Goal: Answer question/provide support: Share knowledge or assist other users

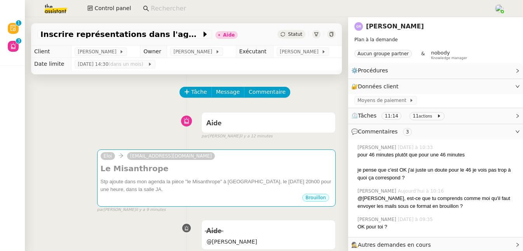
click at [124, 96] on div "Tâche Message Commentaire" at bounding box center [186, 96] width 298 height 19
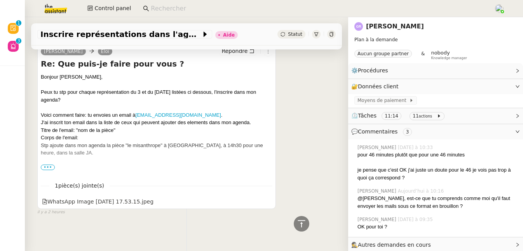
scroll to position [1528, 0]
click at [49, 166] on span "•••" at bounding box center [48, 166] width 14 height 5
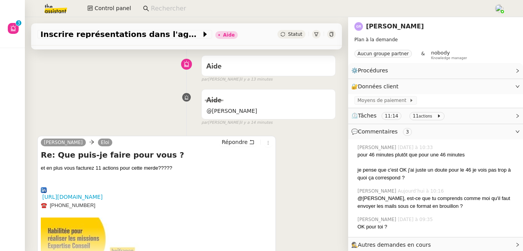
scroll to position [0, 0]
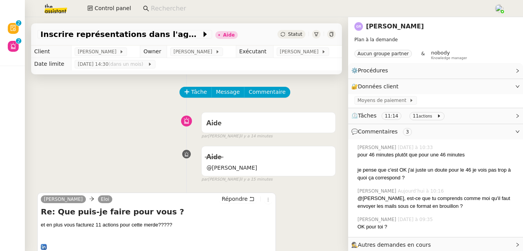
click at [393, 28] on link "Guillene RIBIERE" at bounding box center [395, 26] width 58 height 7
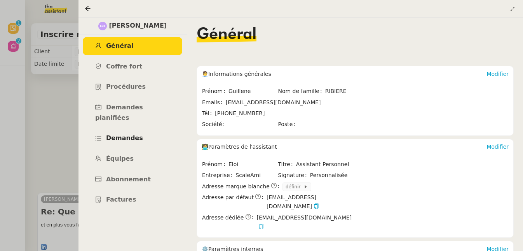
click at [129, 134] on span "Demandes" at bounding box center [124, 137] width 37 height 7
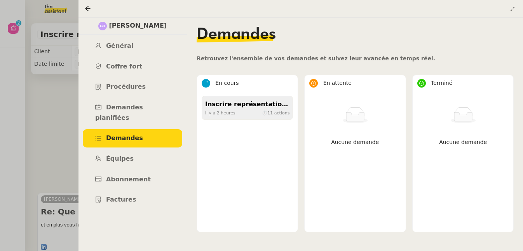
click at [220, 109] on span "il y a 2 heures" at bounding box center [220, 112] width 30 height 7
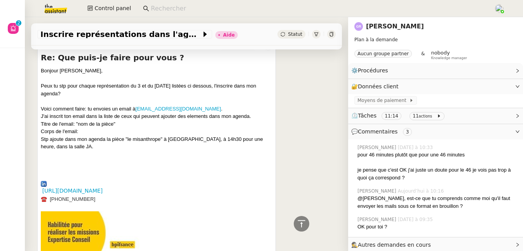
scroll to position [1454, 0]
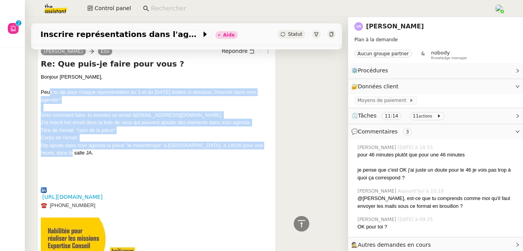
drag, startPoint x: 50, startPoint y: 90, endPoint x: 73, endPoint y: 152, distance: 65.7
click at [73, 152] on div "Bonjour Eloi, Peux tu stp pour chaque représentation du 3 et du 4 Novembre list…" at bounding box center [156, 122] width 231 height 99
click at [63, 101] on div "Peux tu stp pour chaque représentation du 3 et du 4 Novembre listées ci dessous…" at bounding box center [156, 95] width 231 height 15
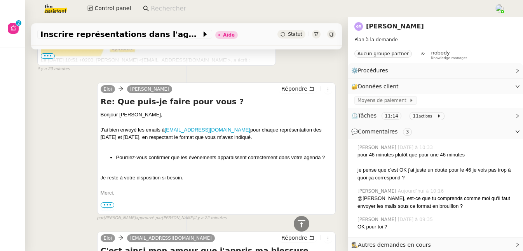
scroll to position [634, 0]
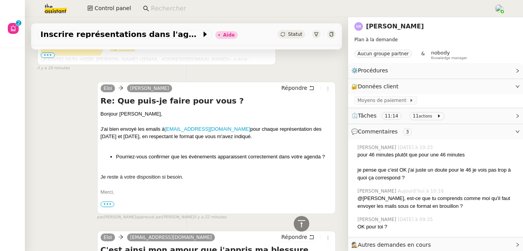
click at [105, 204] on span "•••" at bounding box center [108, 203] width 14 height 5
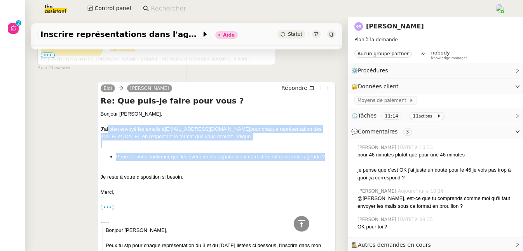
drag, startPoint x: 106, startPoint y: 129, endPoint x: 284, endPoint y: 161, distance: 181.2
click at [284, 161] on div "Bonjour Guillene, J'ai bien envoyé les emails à calbotservice@gmail.com pour ch…" at bounding box center [216, 254] width 231 height 289
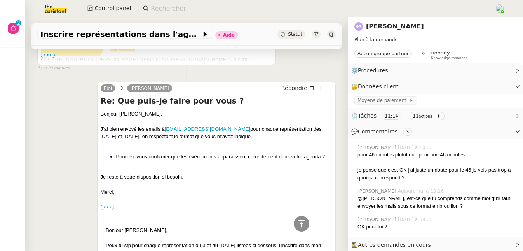
click at [231, 181] on div "Je reste à votre disposition si besoin." at bounding box center [216, 177] width 231 height 8
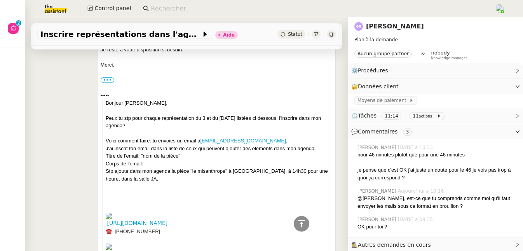
scroll to position [790, 0]
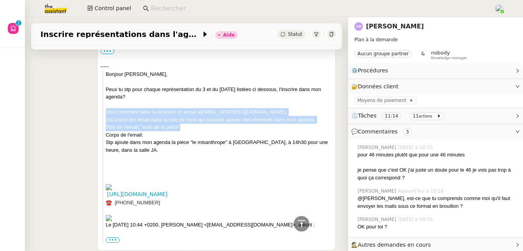
drag, startPoint x: 104, startPoint y: 119, endPoint x: 188, endPoint y: 136, distance: 84.9
click at [188, 136] on div "Bonjour Eloi, Peux tu stp pour chaque représentation du 3 et du 4 Novembre list…" at bounding box center [219, 119] width 226 height 99
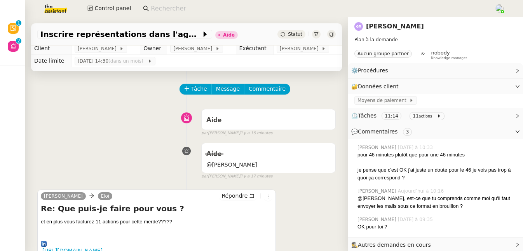
scroll to position [9, 0]
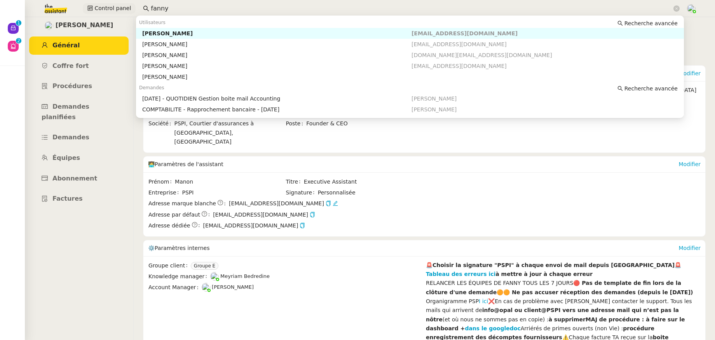
drag, startPoint x: 179, startPoint y: 9, endPoint x: 110, endPoint y: 6, distance: 69.2
click at [110, 6] on div "Control panel fanny" at bounding box center [357, 8] width 676 height 17
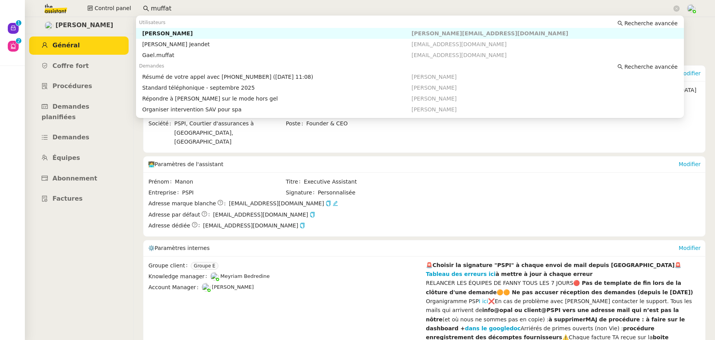
click at [167, 35] on div "[PERSON_NAME]" at bounding box center [276, 33] width 269 height 7
type input "muffat"
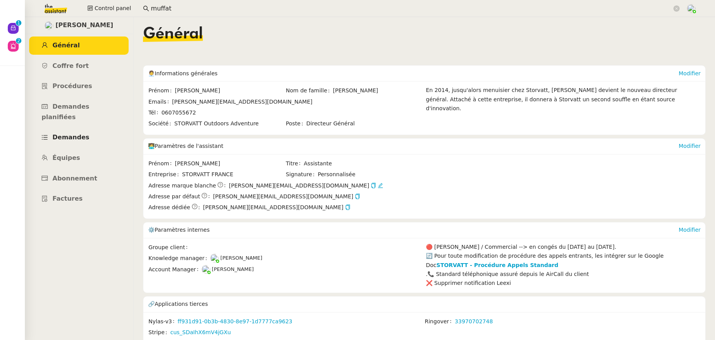
click at [67, 132] on link "Demandes" at bounding box center [78, 138] width 99 height 18
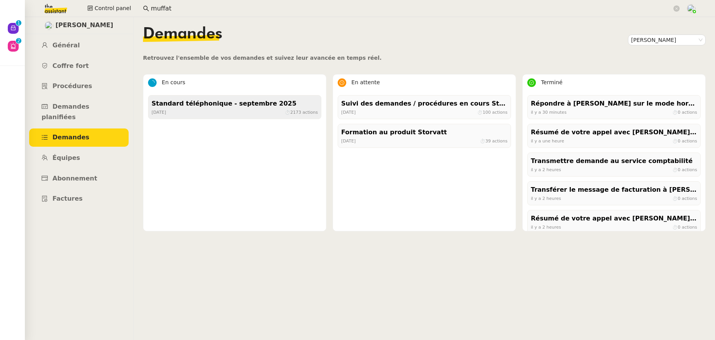
click at [204, 105] on div "Standard téléphonique - septembre 2025" at bounding box center [234, 104] width 166 height 10
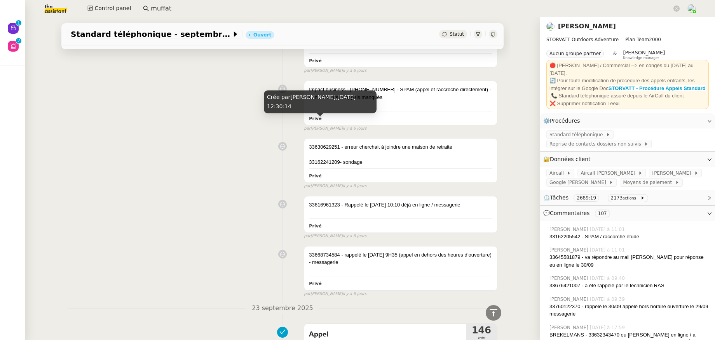
scroll to position [3045, 0]
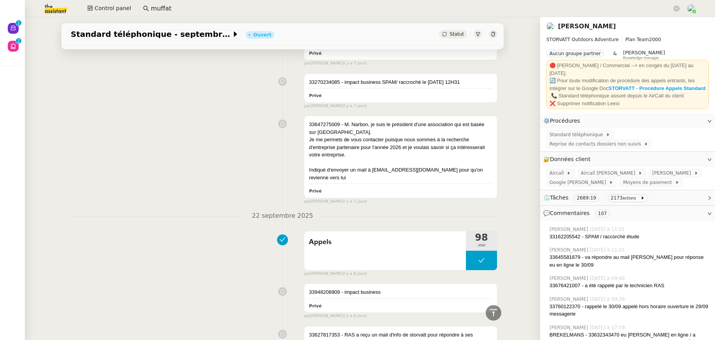
click at [679, 201] on span "⏲️ Tâches 2689:19 2173 actions" at bounding box center [621, 197] width 156 height 9
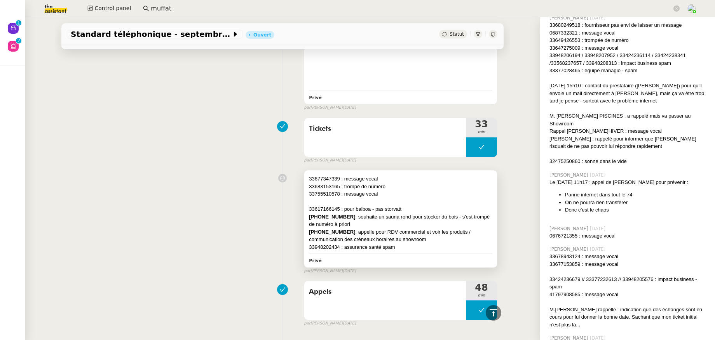
scroll to position [10889, 0]
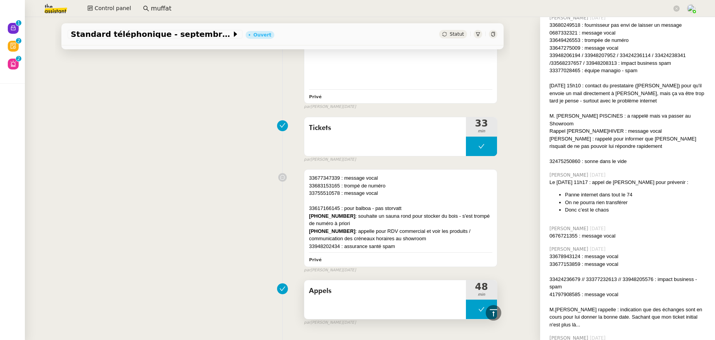
click at [405, 285] on span "Appels" at bounding box center [385, 291] width 152 height 12
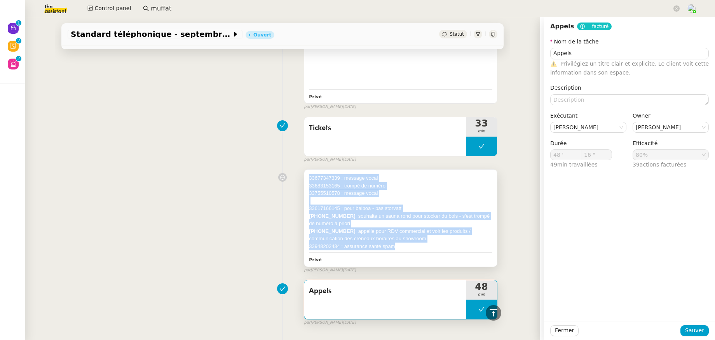
drag, startPoint x: 400, startPoint y: 220, endPoint x: 303, endPoint y: 153, distance: 117.9
click at [304, 170] on div "33677347339 : message vocal 33683153165 : trompé de numéro 33755510578 : messag…" at bounding box center [400, 218] width 193 height 97
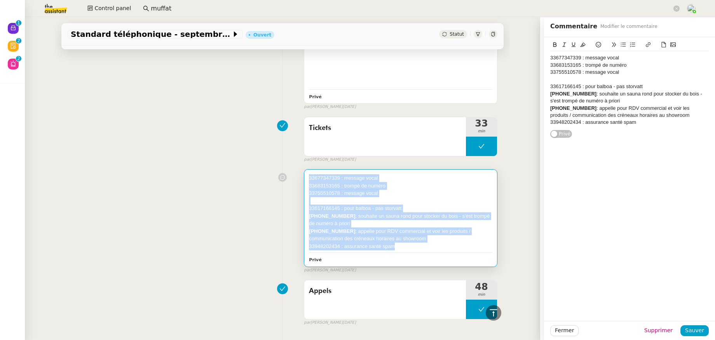
scroll to position [10750, 0]
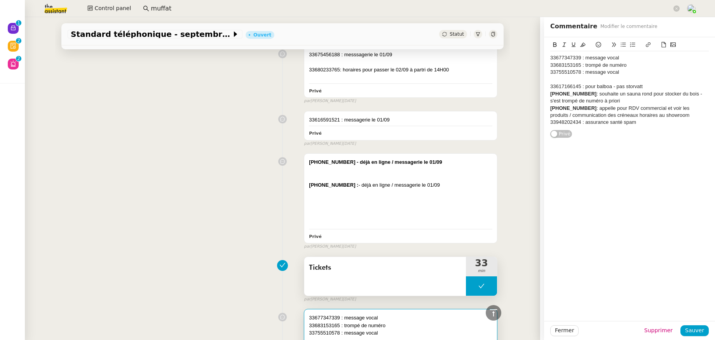
click at [404, 262] on span "Tickets" at bounding box center [385, 268] width 152 height 12
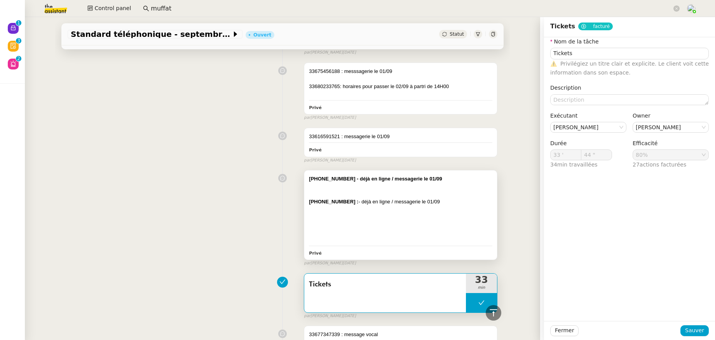
scroll to position [10712, 0]
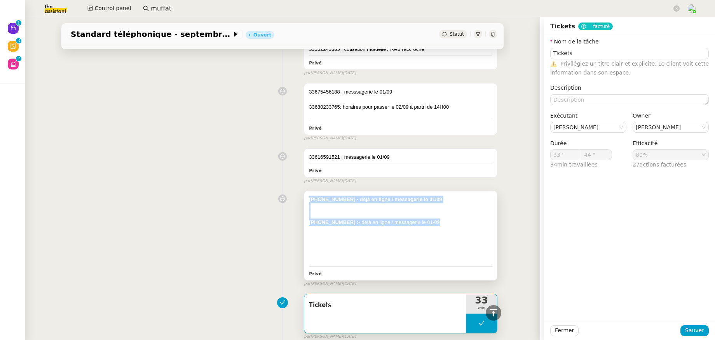
drag, startPoint x: 446, startPoint y: 195, endPoint x: 303, endPoint y: 170, distance: 145.5
click at [304, 191] on div "[PHONE_NUMBER] - déjà en ligne / messagerie le 01/09 [PHONE_NUMBER] : - déjà en…" at bounding box center [400, 235] width 193 height 89
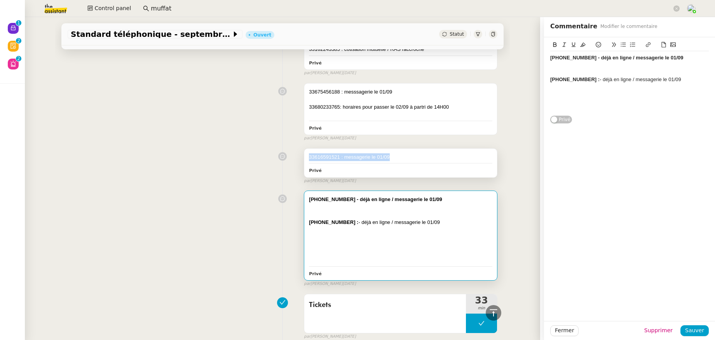
drag, startPoint x: 396, startPoint y: 128, endPoint x: 303, endPoint y: 129, distance: 92.4
click at [309, 153] on div "33616591521 : messagerie le 01/09" at bounding box center [400, 157] width 183 height 8
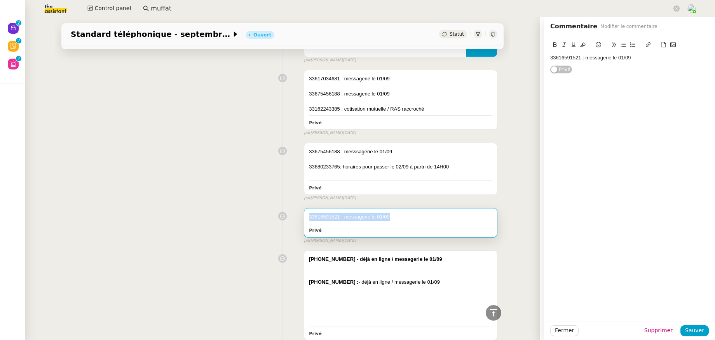
scroll to position [10593, 0]
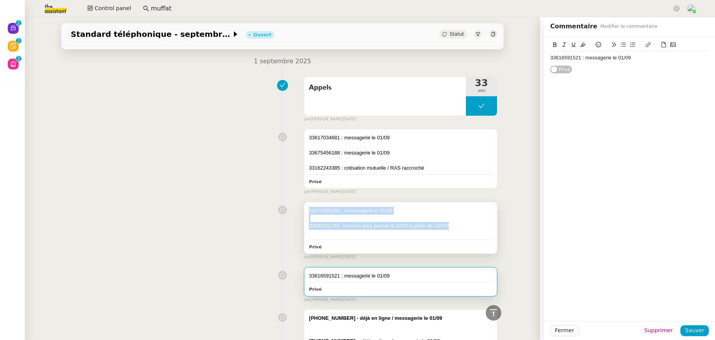
drag, startPoint x: 457, startPoint y: 198, endPoint x: 300, endPoint y: 182, distance: 157.7
click at [304, 202] on div "33675456188 : messsagerie le 01/09 33680233765: horaires pour passer le 02/09 à…" at bounding box center [400, 227] width 193 height 51
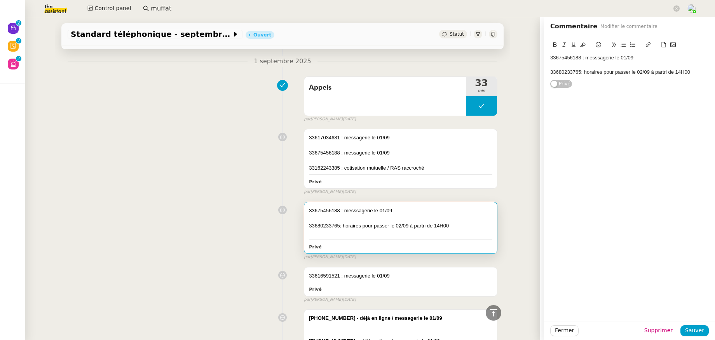
click at [218, 209] on div "33675456188 : messsagerie le 01/09 33680233765: horaires pour passer le 02/09 à…" at bounding box center [283, 229] width 430 height 62
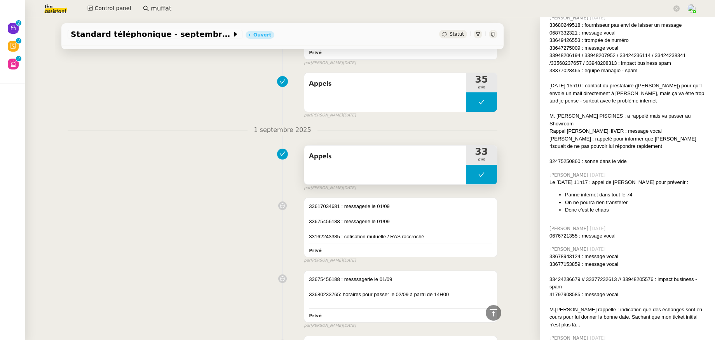
scroll to position [10520, 0]
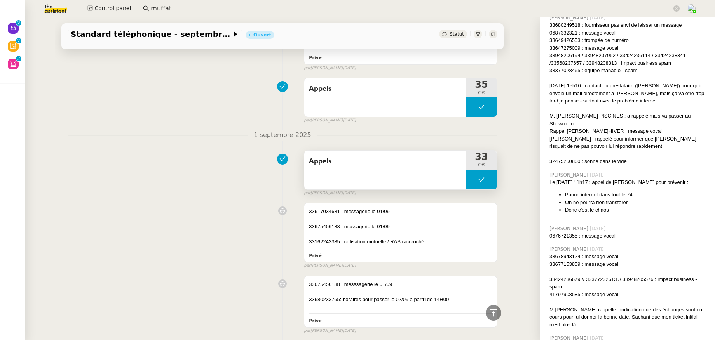
click at [412, 156] on span "Appels" at bounding box center [385, 162] width 152 height 12
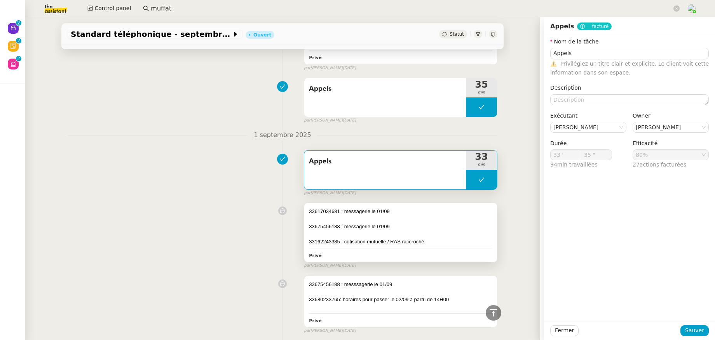
click at [309, 208] on div "33617034681 : messagerie le 01/09" at bounding box center [400, 212] width 183 height 8
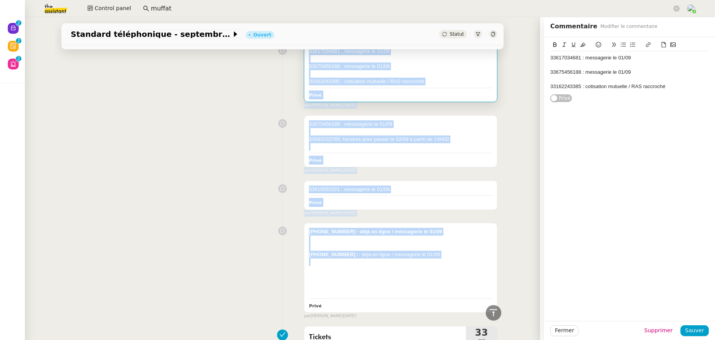
scroll to position [10694, 0]
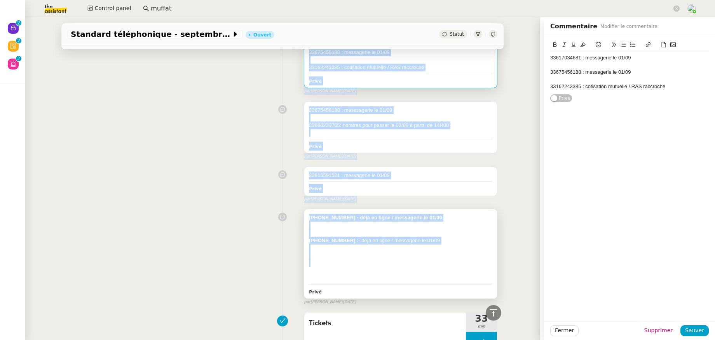
drag, startPoint x: 302, startPoint y: 183, endPoint x: 337, endPoint y: 235, distance: 62.9
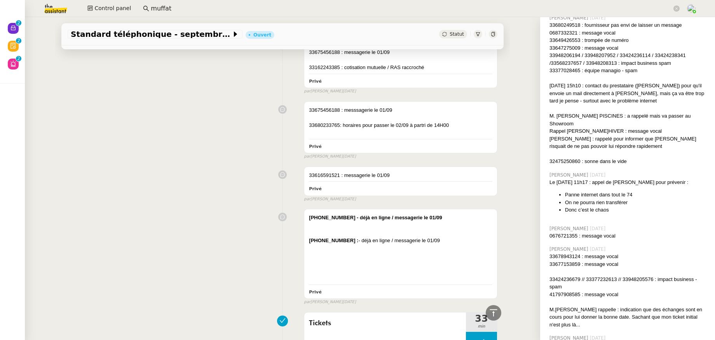
click at [258, 205] on div "[PHONE_NUMBER] - déjà en ligne / messagerie le 01/09 [PHONE_NUMBER] : - déjà en…" at bounding box center [283, 255] width 430 height 100
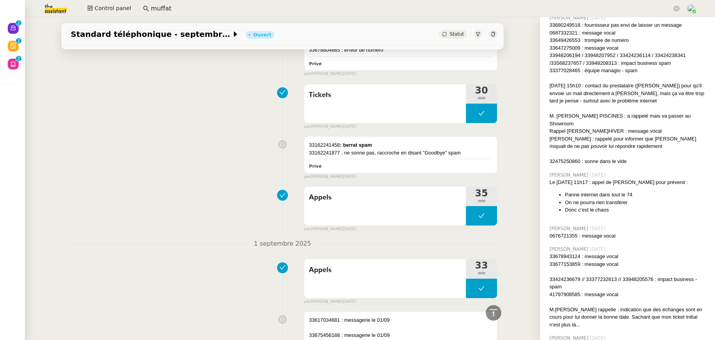
scroll to position [10397, 0]
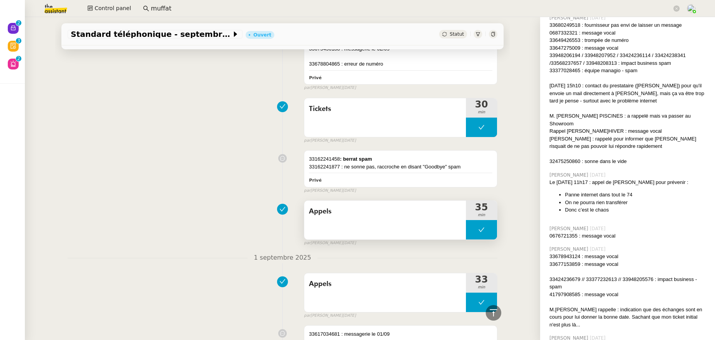
click at [314, 206] on span "Appels" at bounding box center [385, 212] width 152 height 12
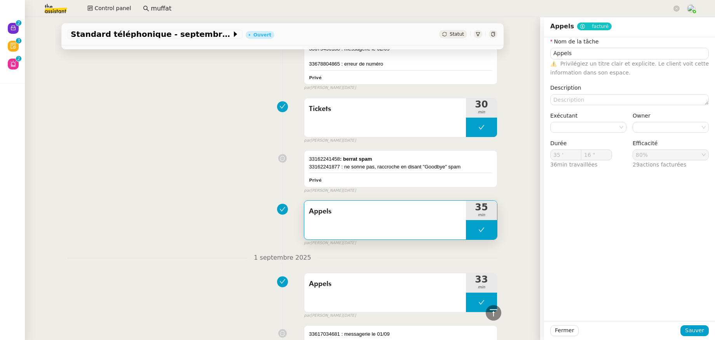
click at [346, 201] on div "Appels" at bounding box center [385, 220] width 162 height 39
click at [474, 163] on div "33162241877 : ne sonne pas, raccroche en disant "Goodbye" spam" at bounding box center [400, 167] width 183 height 8
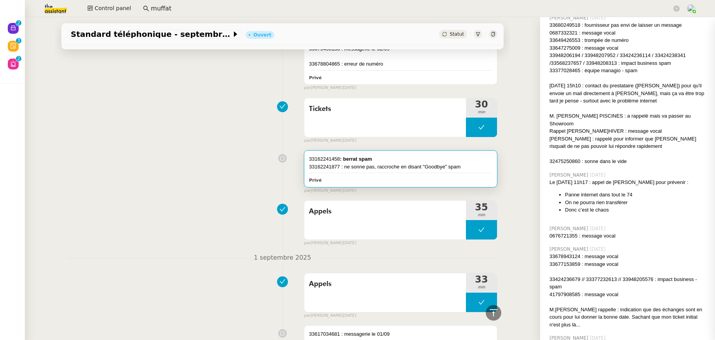
click at [474, 163] on div "33162241877 : ne sonne pas, raccroche en disant "Goodbye" spam" at bounding box center [400, 167] width 183 height 8
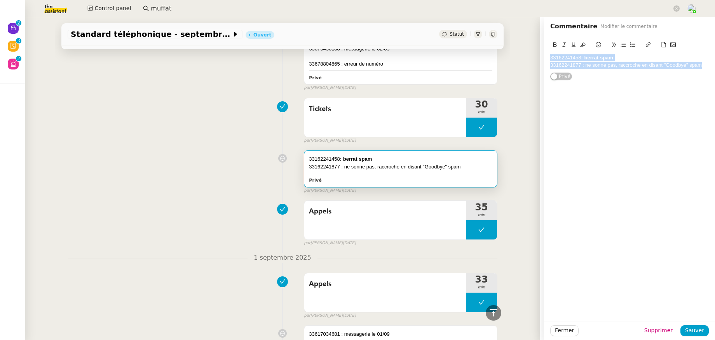
drag, startPoint x: 698, startPoint y: 64, endPoint x: 538, endPoint y: 56, distance: 160.3
click at [544, 56] on div "33162241458 : berrat spam 33162241877 : ne sonne pas, raccroche en disant "Good…" at bounding box center [629, 59] width 171 height 44
copy div "33162241458 : berrat spam 33162241877 : ne sonne pas, raccroche en disant "Good…"
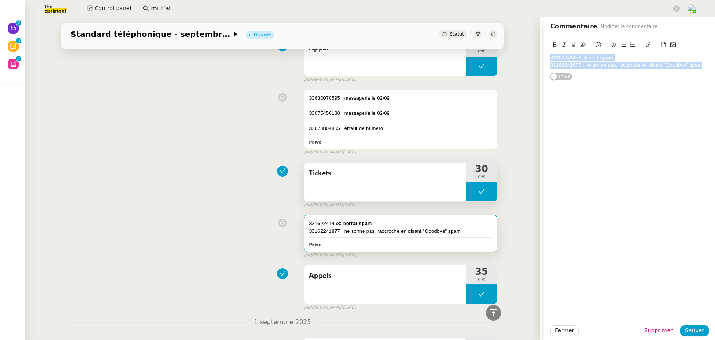
scroll to position [10311, 0]
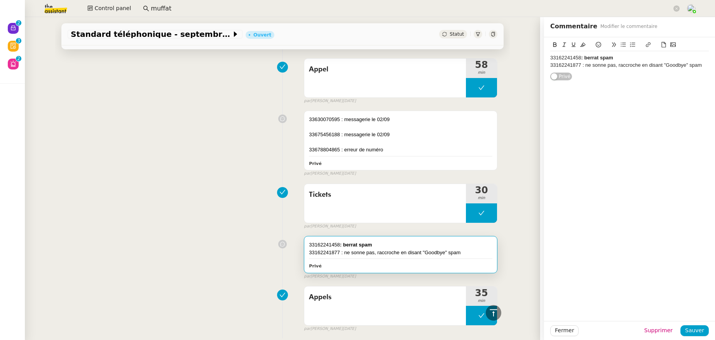
click at [205, 193] on div "Tickets 30 min false par [PERSON_NAME] [DATE]" at bounding box center [283, 205] width 430 height 50
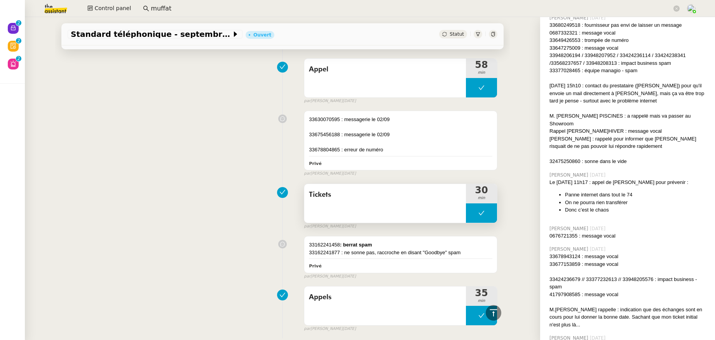
click at [336, 184] on div "Tickets" at bounding box center [385, 203] width 162 height 39
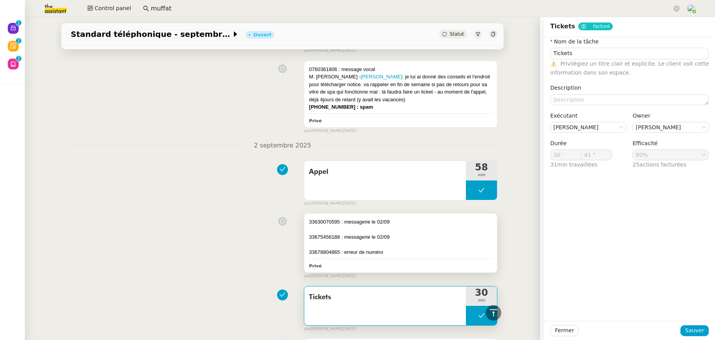
scroll to position [10208, 0]
click at [384, 162] on div "Appel" at bounding box center [385, 181] width 162 height 39
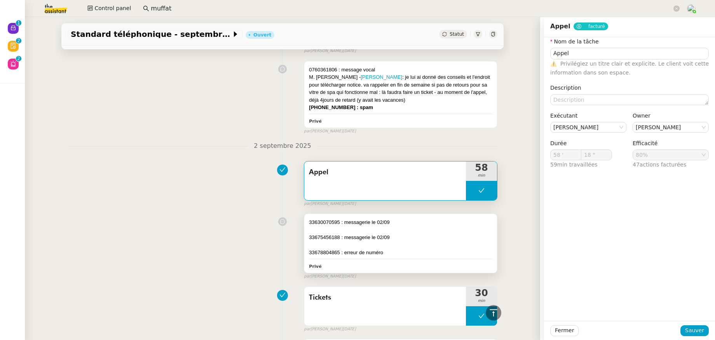
click at [367, 249] on div "33678804865 : erreur de numéro" at bounding box center [400, 253] width 183 height 8
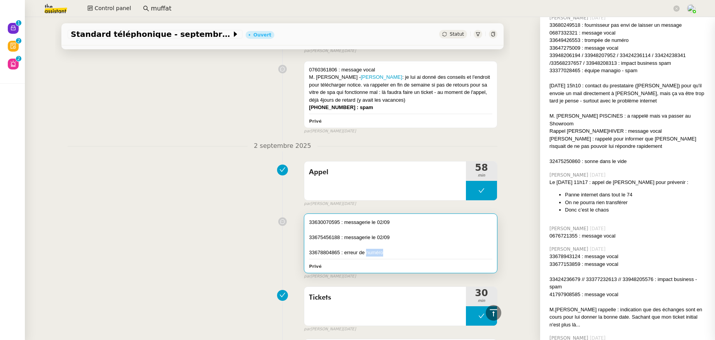
click at [367, 249] on div "33678804865 : erreur de numéro" at bounding box center [400, 253] width 183 height 8
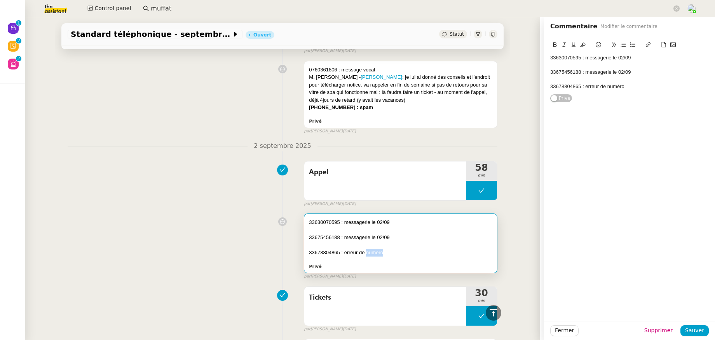
click at [401, 249] on div "33678804865 : erreur de numéro" at bounding box center [400, 253] width 183 height 8
drag, startPoint x: 400, startPoint y: 225, endPoint x: 308, endPoint y: 191, distance: 97.7
click at [309, 219] on div "33630070595 : messagerie le 02/09 33675456188 : messagerie le 02/09 33678804865…" at bounding box center [400, 238] width 183 height 38
copy div "33630070595 : messagerie le 02/09 33675456188 : messagerie le 02/09 33678804865…"
click at [229, 141] on nz-divider "2 septembre 2025" at bounding box center [283, 146] width 430 height 10
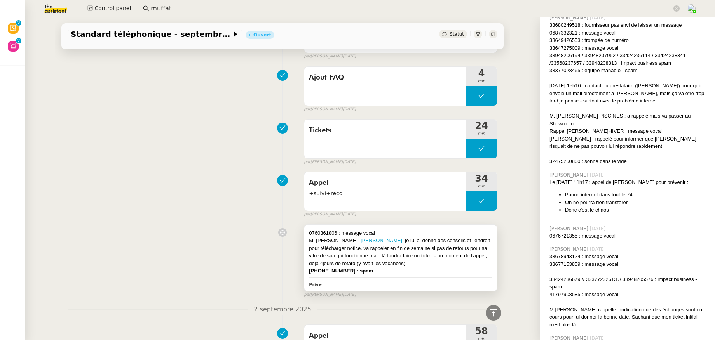
scroll to position [10043, 0]
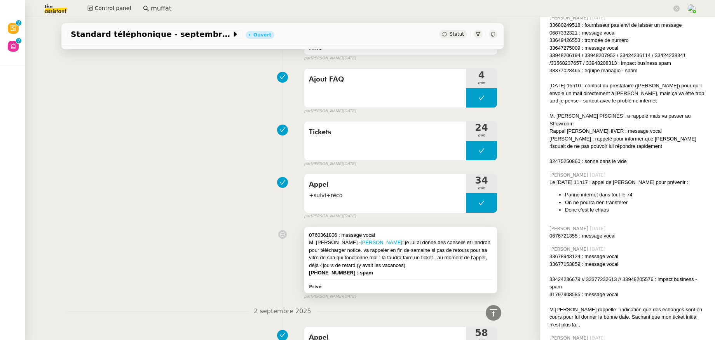
click at [374, 179] on span "Appel" at bounding box center [385, 185] width 152 height 12
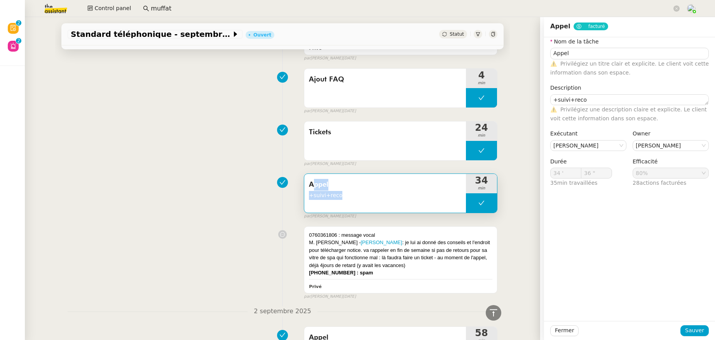
drag, startPoint x: 347, startPoint y: 171, endPoint x: 304, endPoint y: 155, distance: 45.7
click at [309, 179] on div "Appel +suivi+reco" at bounding box center [385, 189] width 152 height 21
copy div "Appel +suivi+reco"
click at [374, 178] on div "Appel +suivi+reco" at bounding box center [385, 193] width 162 height 39
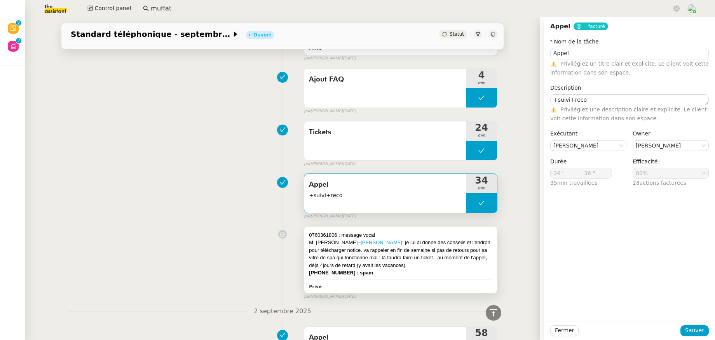
drag, startPoint x: 374, startPoint y: 244, endPoint x: 304, endPoint y: 205, distance: 80.2
click at [309, 231] on div "0760361806 : message vocal M. [PERSON_NAME] : je lui ai donné des conseils et l…" at bounding box center [400, 253] width 183 height 45
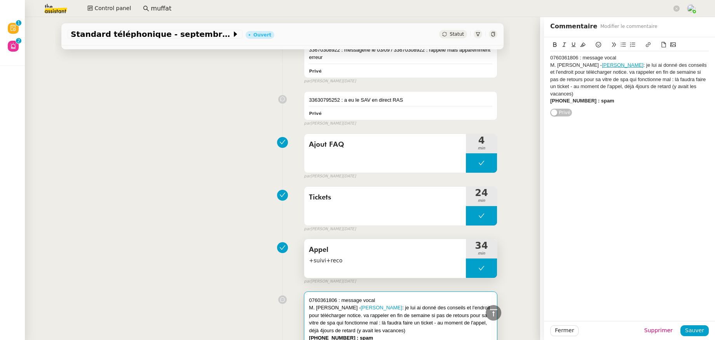
scroll to position [9974, 0]
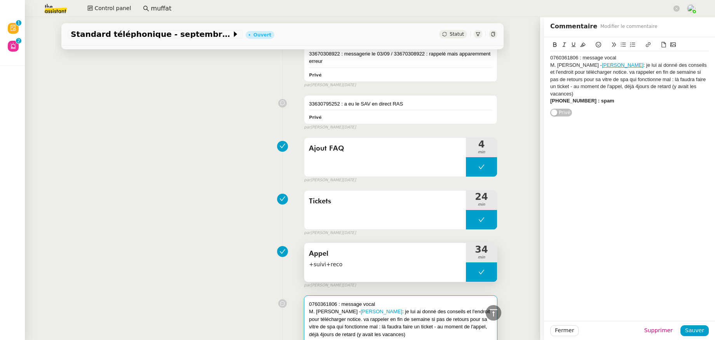
click at [348, 196] on span "Tickets" at bounding box center [385, 202] width 152 height 12
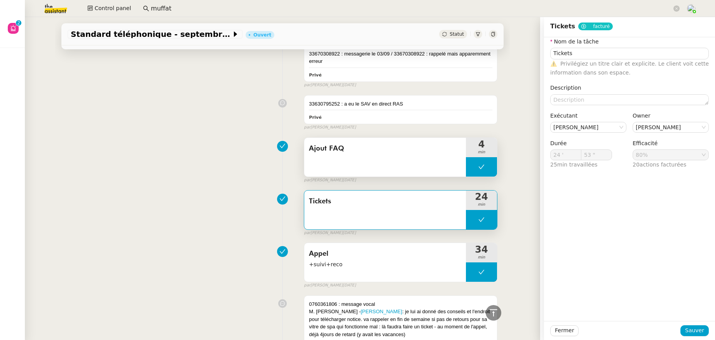
click at [370, 138] on div "Ajout FAQ" at bounding box center [385, 157] width 162 height 39
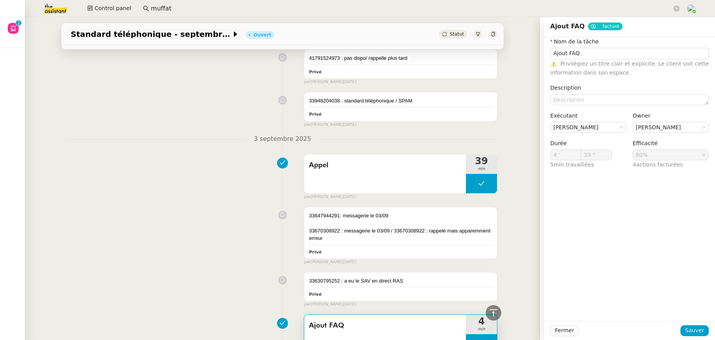
scroll to position [9795, 0]
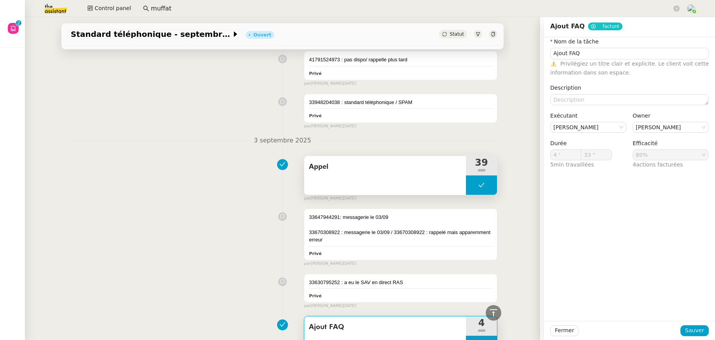
click at [331, 156] on div "Appel" at bounding box center [385, 175] width 162 height 39
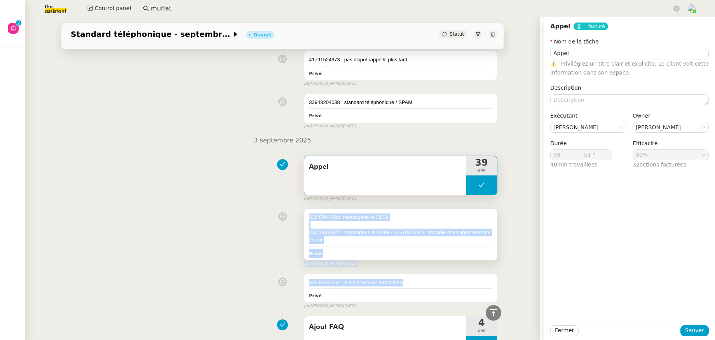
drag, startPoint x: 395, startPoint y: 252, endPoint x: 303, endPoint y: 186, distance: 113.4
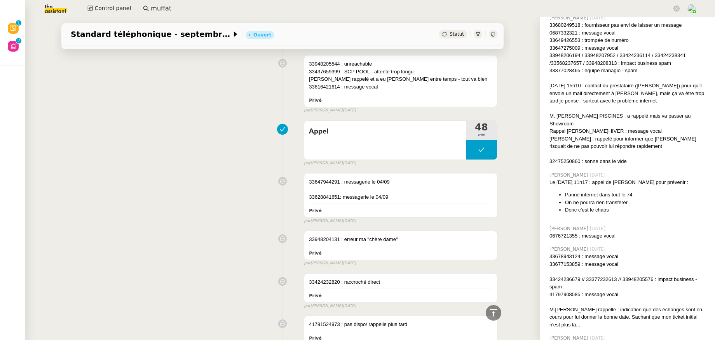
scroll to position [9528, 0]
click at [390, 122] on div "Appel" at bounding box center [385, 141] width 162 height 39
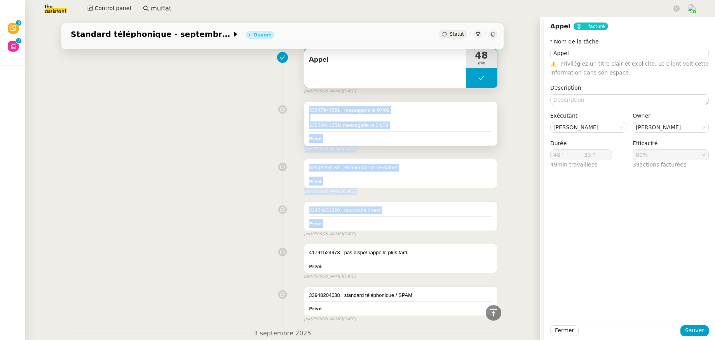
scroll to position [9607, 0]
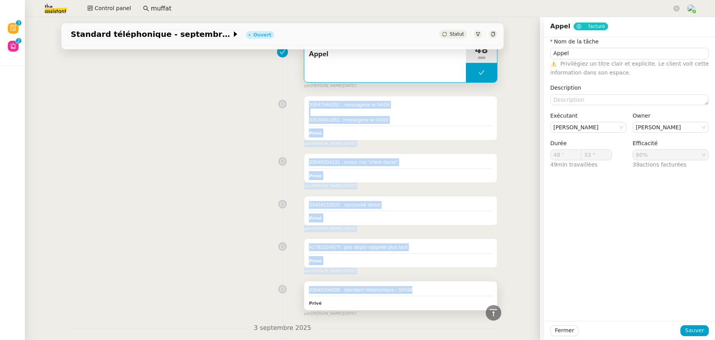
drag, startPoint x: 303, startPoint y: 155, endPoint x: 408, endPoint y: 263, distance: 150.8
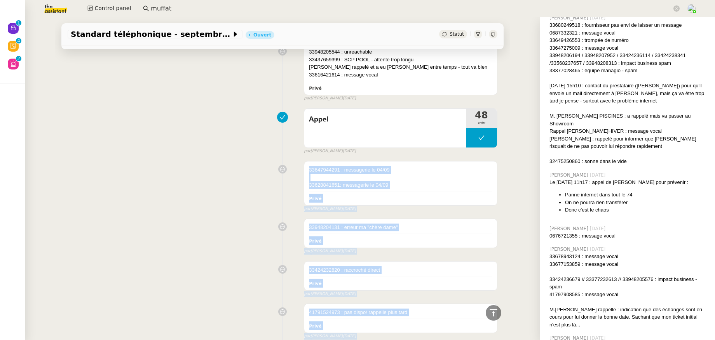
scroll to position [9402, 0]
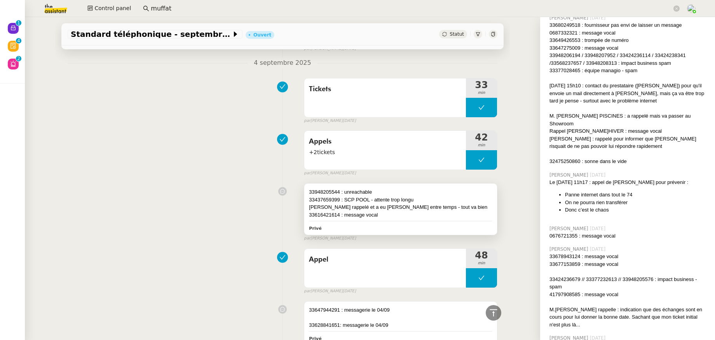
click at [358, 204] on div "[PERSON_NAME] rappelé et a eu [PERSON_NAME] entre temps - tout va bien" at bounding box center [400, 208] width 183 height 8
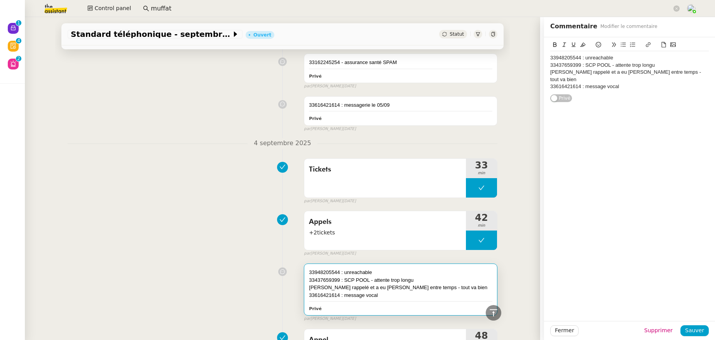
scroll to position [9345, 0]
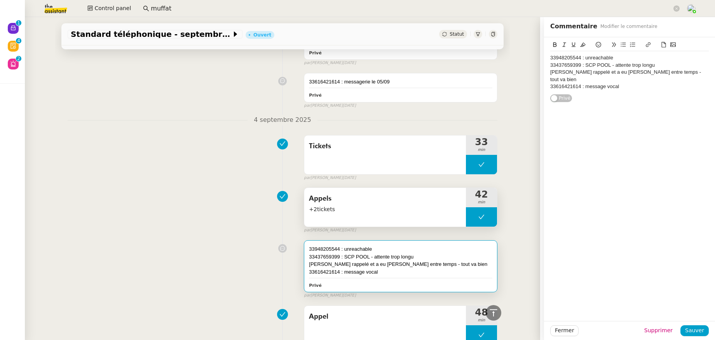
click at [361, 193] on span "Appels" at bounding box center [385, 199] width 152 height 12
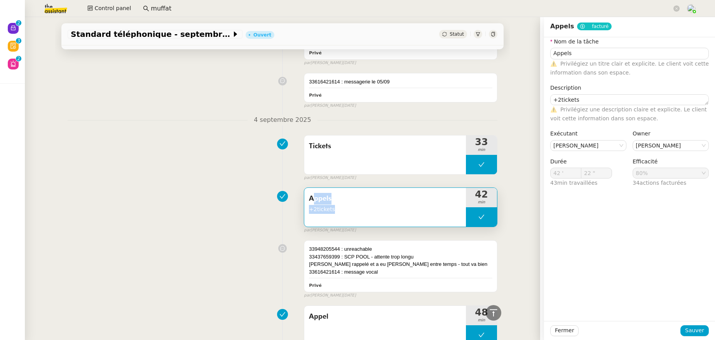
drag, startPoint x: 347, startPoint y: 181, endPoint x: 302, endPoint y: 170, distance: 46.5
click at [304, 188] on div "Appels +2tickets" at bounding box center [385, 207] width 162 height 39
copy div "Appels +2tickets"
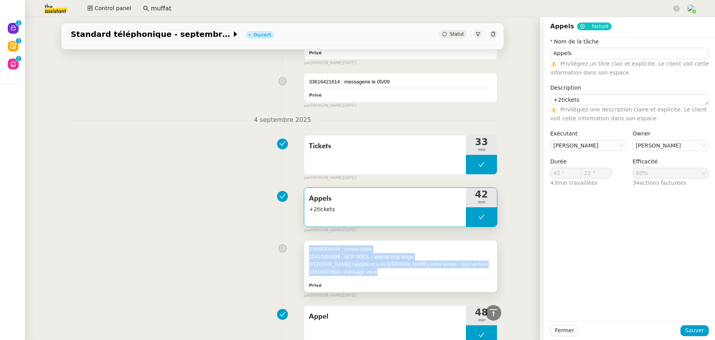
drag, startPoint x: 392, startPoint y: 245, endPoint x: 302, endPoint y: 223, distance: 92.6
click at [304, 241] on div "33948205544 : unreachable 33437659399 : SCP POOL - attente trop longu [PERSON_N…" at bounding box center [400, 266] width 193 height 51
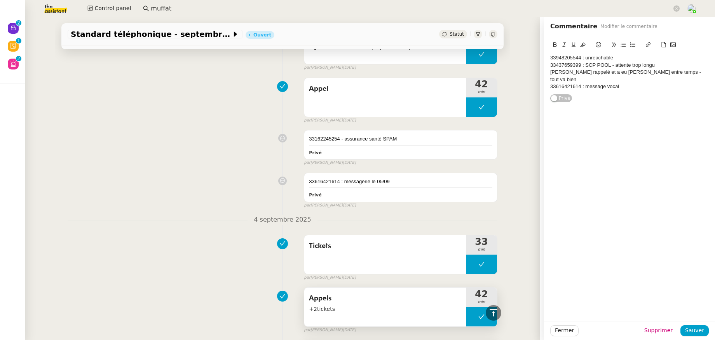
scroll to position [9244, 0]
click at [400, 241] on span "Tickets" at bounding box center [385, 247] width 152 height 12
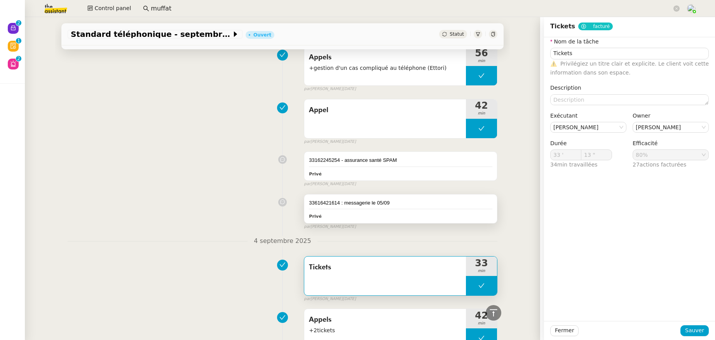
scroll to position [9222, 0]
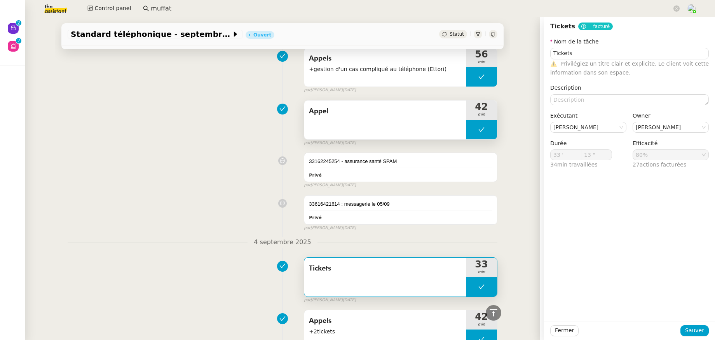
click at [383, 101] on div "Appel" at bounding box center [385, 120] width 162 height 39
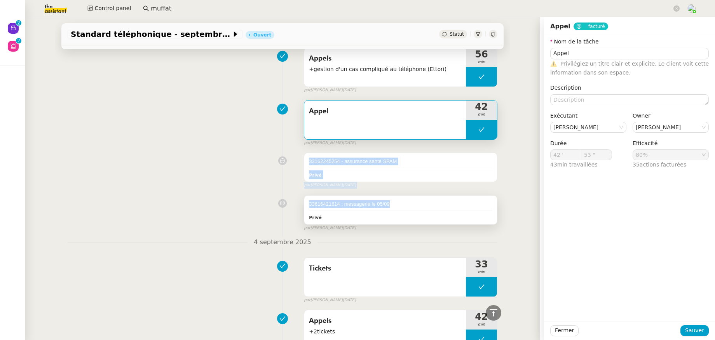
drag, startPoint x: 301, startPoint y: 133, endPoint x: 404, endPoint y: 180, distance: 113.0
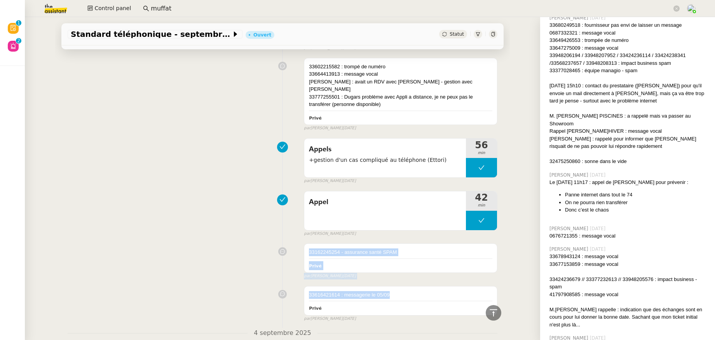
scroll to position [9130, 0]
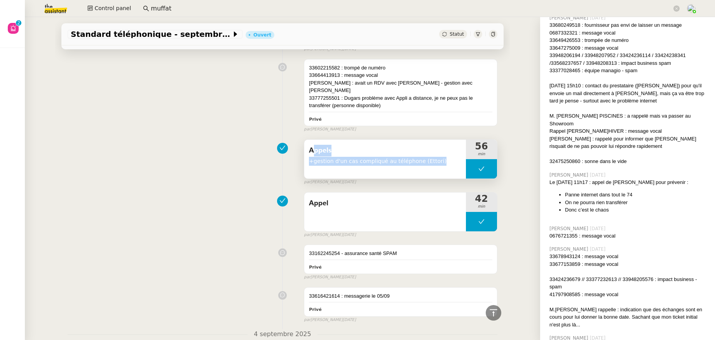
drag, startPoint x: 435, startPoint y: 134, endPoint x: 302, endPoint y: 120, distance: 134.0
click at [304, 140] on div "Appels +gestion d'un cas compliqué au téléphone ([PERSON_NAME])" at bounding box center [385, 159] width 162 height 39
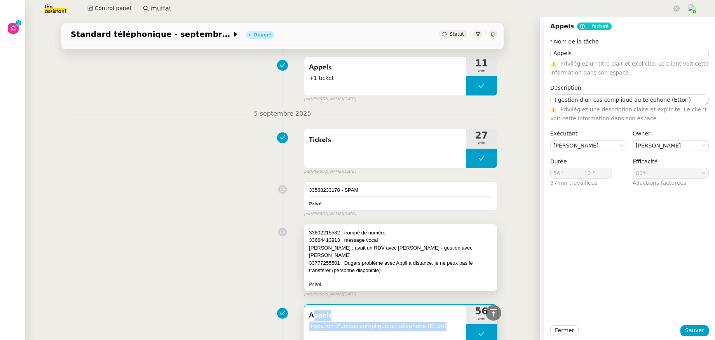
scroll to position [8965, 0]
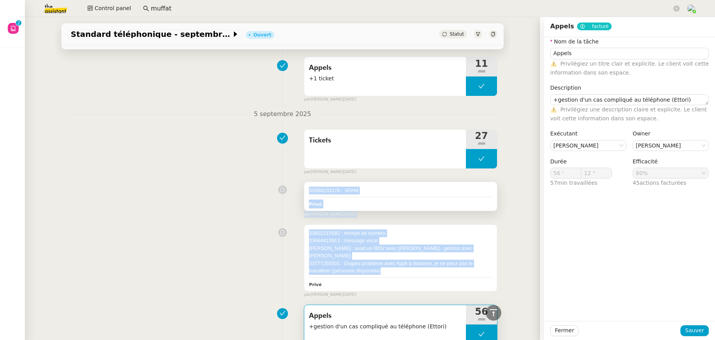
drag, startPoint x: 382, startPoint y: 244, endPoint x: 304, endPoint y: 171, distance: 107.1
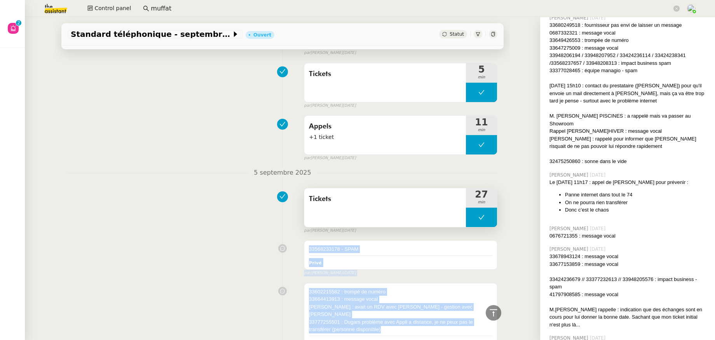
scroll to position [8903, 0]
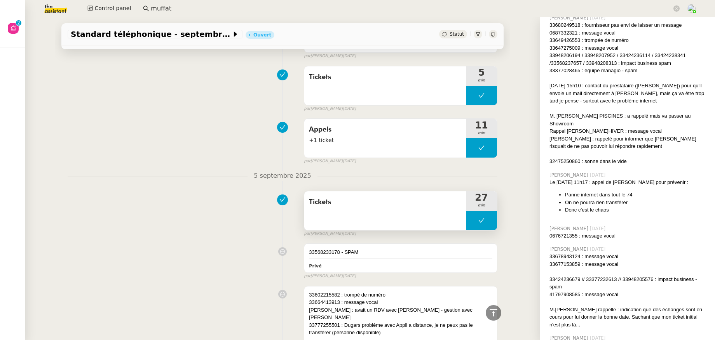
click at [343, 197] on span "Tickets" at bounding box center [385, 203] width 152 height 12
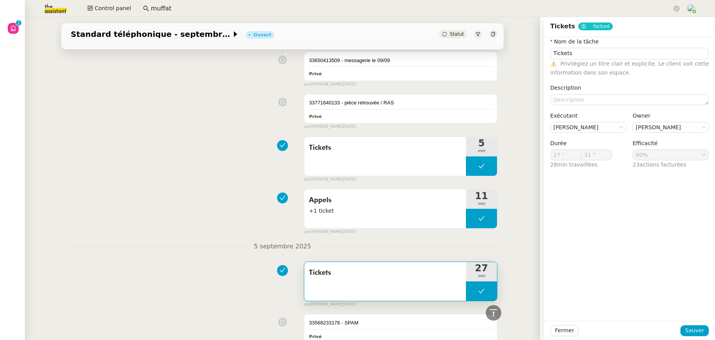
scroll to position [8785, 0]
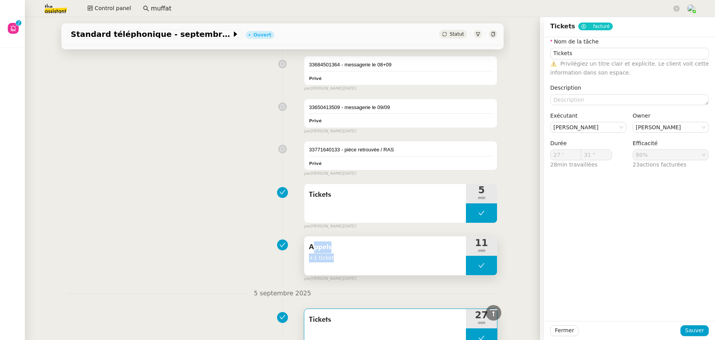
drag, startPoint x: 317, startPoint y: 235, endPoint x: 302, endPoint y: 228, distance: 16.7
click at [304, 237] on div "Appels +1 ticket" at bounding box center [385, 256] width 162 height 39
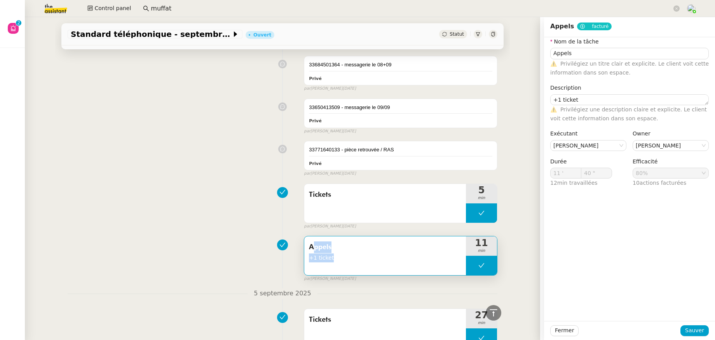
click at [365, 254] on span "+1 ticket" at bounding box center [385, 258] width 152 height 9
click at [336, 189] on span "Tickets" at bounding box center [385, 195] width 152 height 12
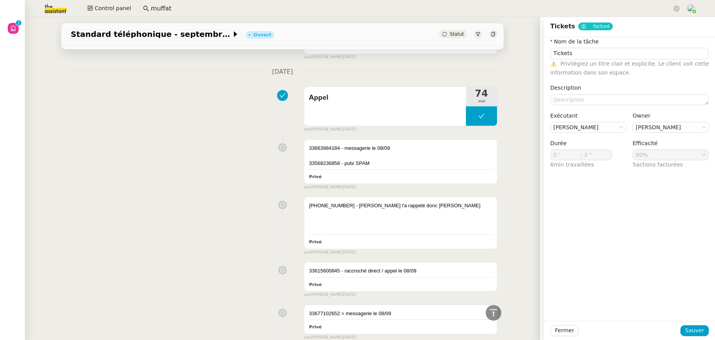
scroll to position [8393, 0]
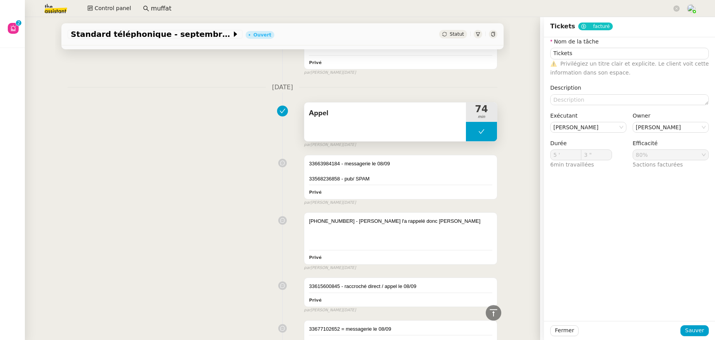
click at [331, 108] on span "Appel" at bounding box center [385, 114] width 152 height 12
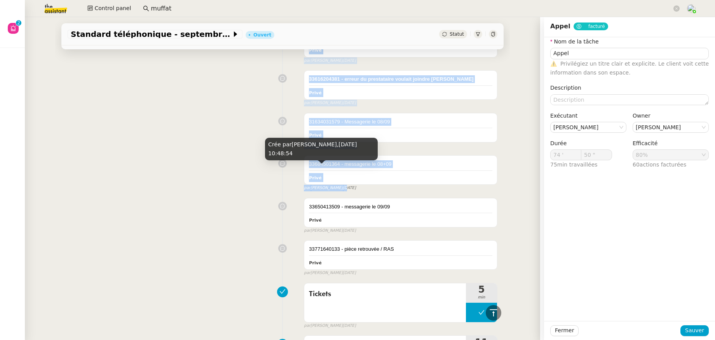
scroll to position [8693, 0]
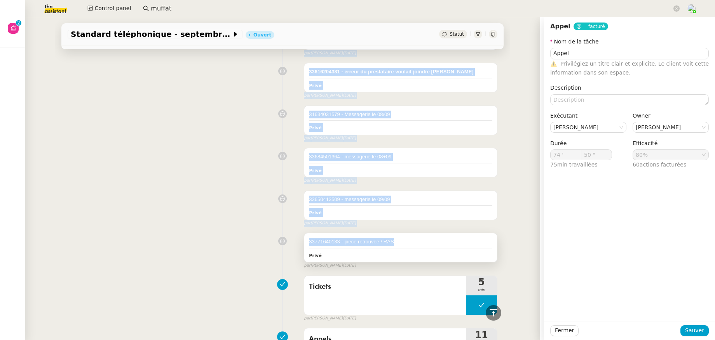
drag, startPoint x: 303, startPoint y: 143, endPoint x: 398, endPoint y: 222, distance: 124.1
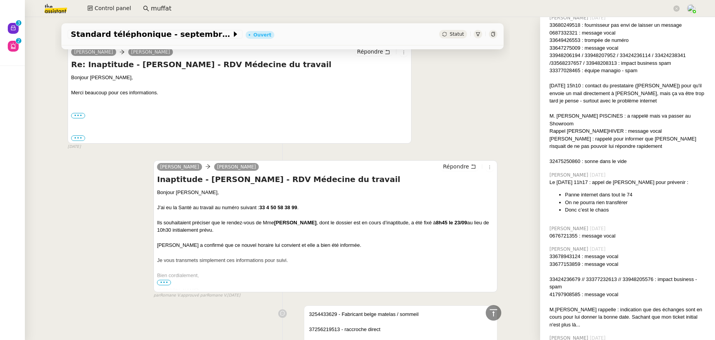
scroll to position [7917, 0]
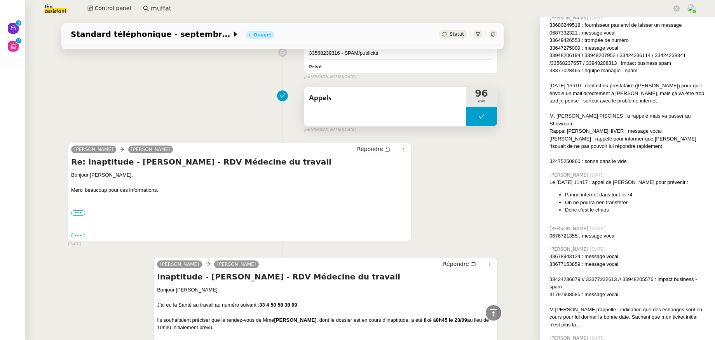
click at [356, 93] on div "Appels" at bounding box center [385, 106] width 162 height 39
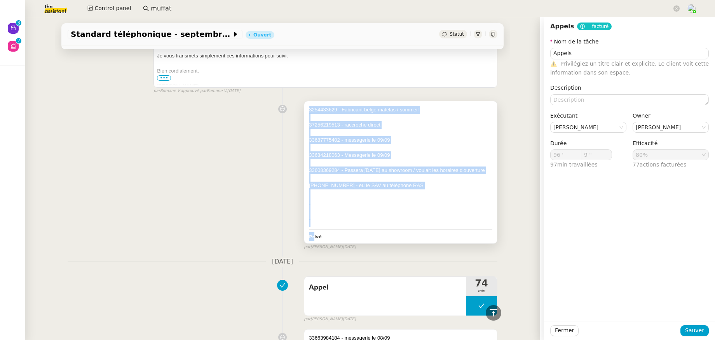
scroll to position [8287, 0]
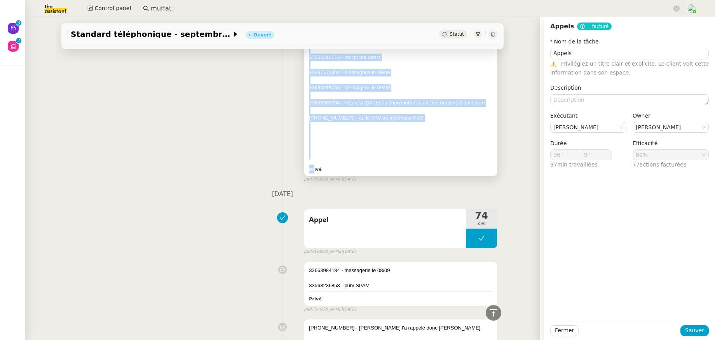
drag, startPoint x: 302, startPoint y: 179, endPoint x: 417, endPoint y: 99, distance: 140.1
click at [417, 99] on div "3254433629 - Fabricant belge matelas / sommeil 37256219513 - raccroche direct 3…" at bounding box center [400, 105] width 193 height 142
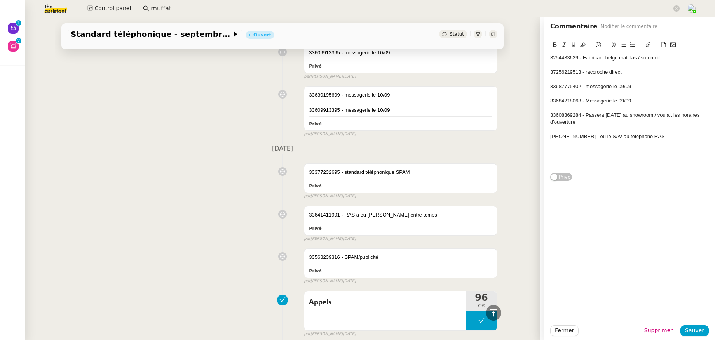
scroll to position [7714, 0]
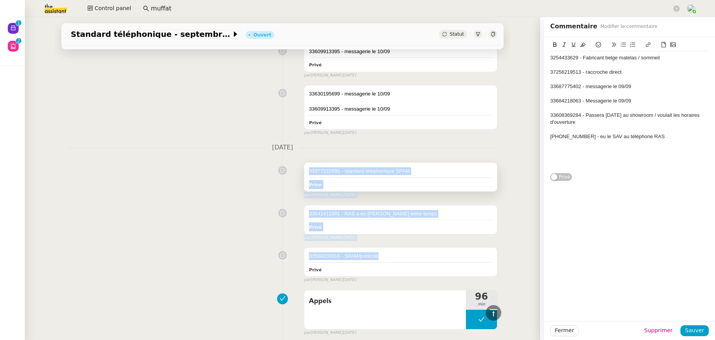
drag, startPoint x: 381, startPoint y: 237, endPoint x: 302, endPoint y: 151, distance: 116.2
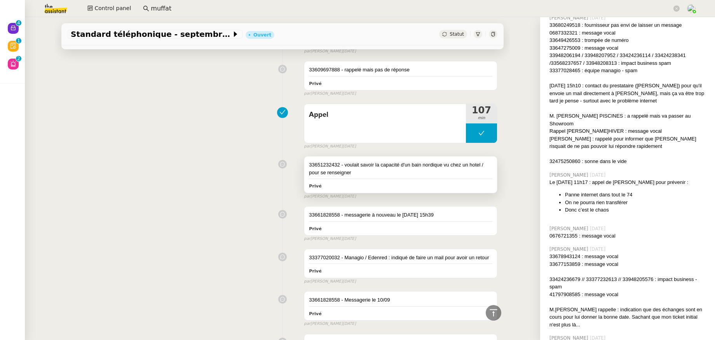
scroll to position [7216, 0]
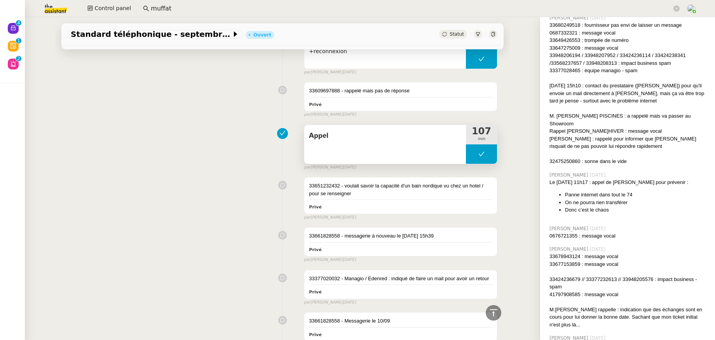
click at [362, 127] on div "Appel" at bounding box center [385, 144] width 162 height 39
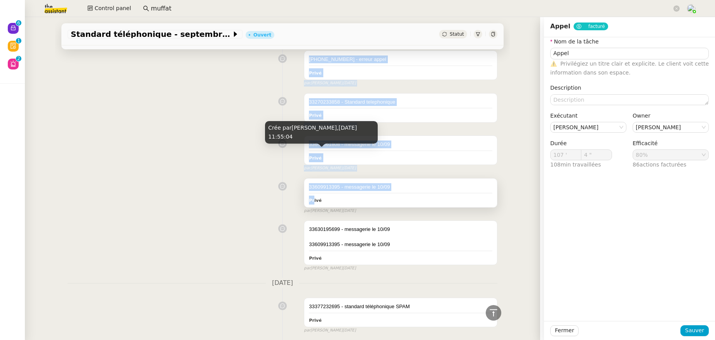
scroll to position [7587, 0]
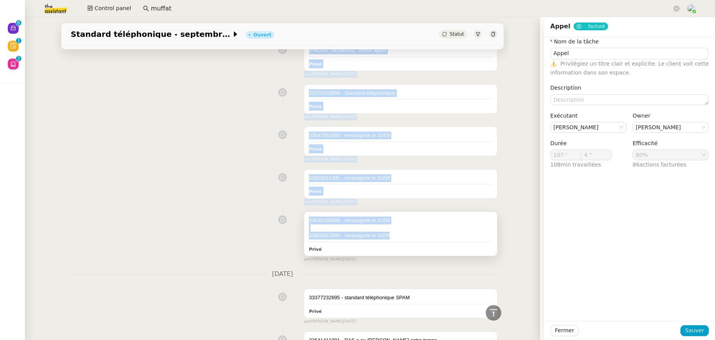
drag, startPoint x: 303, startPoint y: 165, endPoint x: 388, endPoint y: 216, distance: 99.6
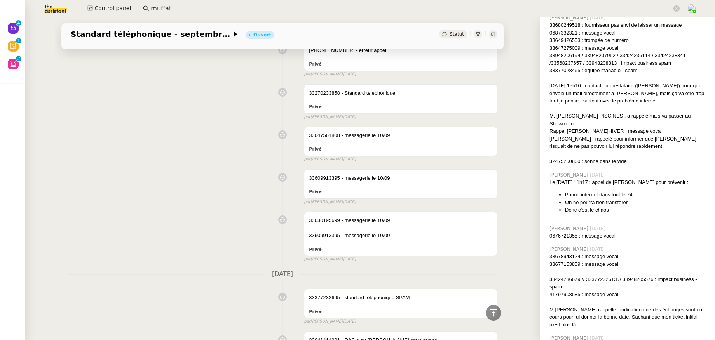
click at [224, 166] on div "33609913395 - messagerie le 10/09 Privé false par [PERSON_NAME] [DATE]" at bounding box center [283, 185] width 430 height 39
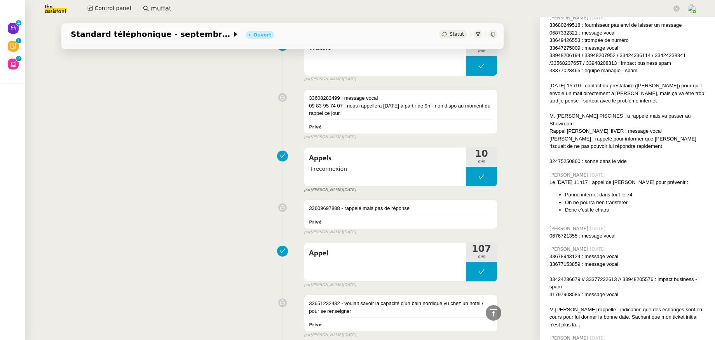
scroll to position [7098, 0]
drag, startPoint x: 407, startPoint y: 186, endPoint x: 301, endPoint y: 184, distance: 106.4
click at [304, 200] on div "33609697888 - rappelé mais pas de réponse Privé" at bounding box center [400, 214] width 193 height 29
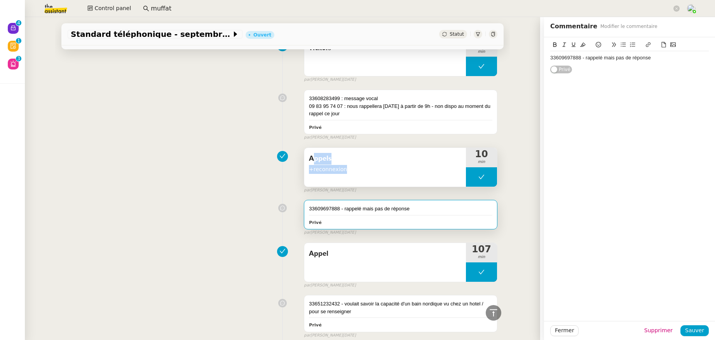
drag, startPoint x: 349, startPoint y: 148, endPoint x: 302, endPoint y: 137, distance: 48.1
click at [304, 148] on div "Appels +reconnexion" at bounding box center [385, 167] width 162 height 39
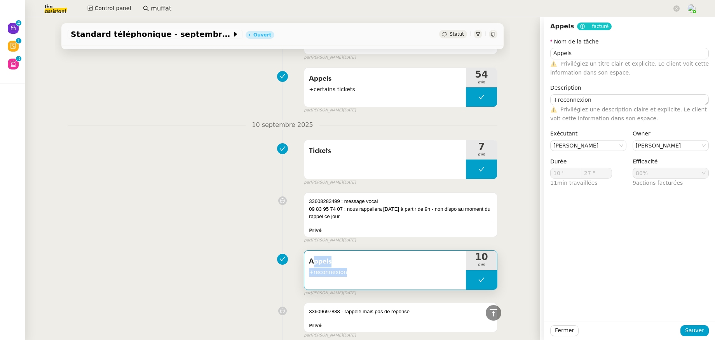
scroll to position [6995, 0]
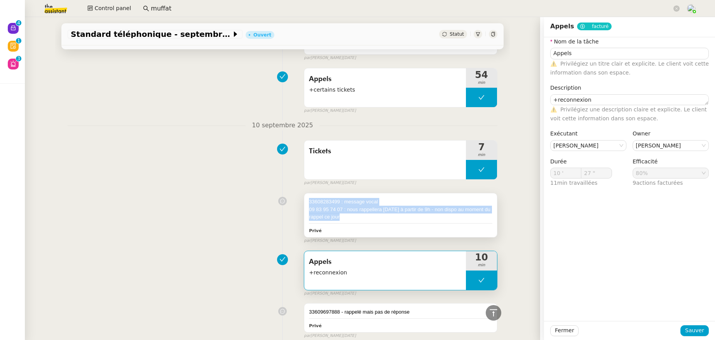
drag, startPoint x: 346, startPoint y: 196, endPoint x: 303, endPoint y: 181, distance: 46.4
click at [304, 193] on div "33608283499 : message vocal 09 83 95 74 07 : nous rappellera [DATE] à partir de…" at bounding box center [400, 215] width 193 height 44
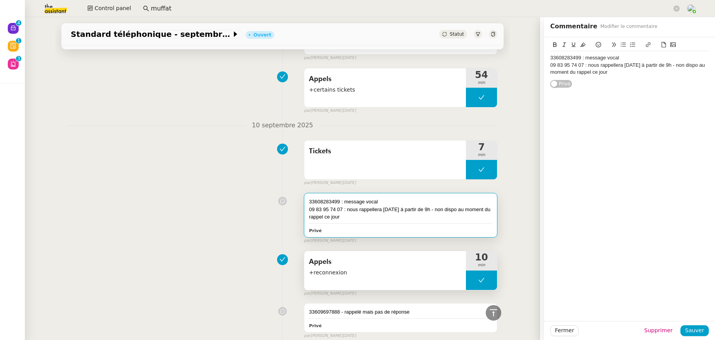
click at [374, 256] on span "Appels" at bounding box center [385, 262] width 152 height 12
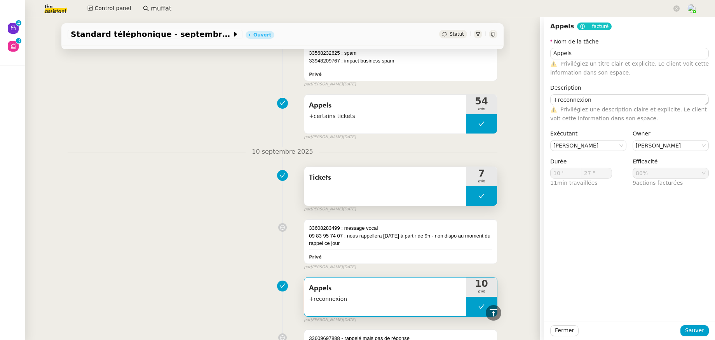
scroll to position [6961, 0]
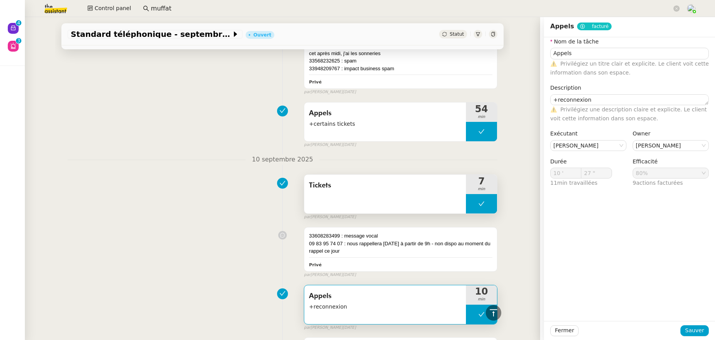
click at [412, 178] on div "Tickets" at bounding box center [385, 194] width 162 height 39
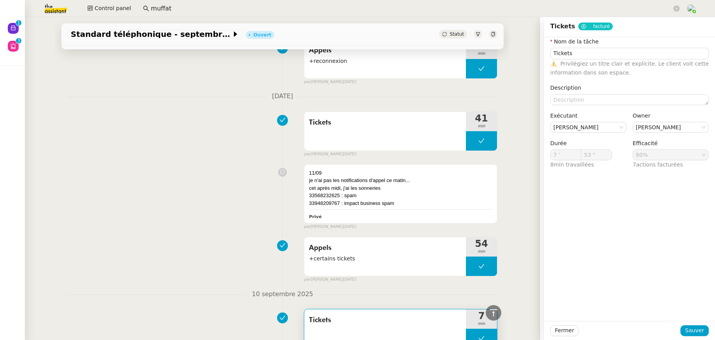
scroll to position [6825, 0]
click at [375, 255] on span "+certains tickets" at bounding box center [385, 259] width 152 height 9
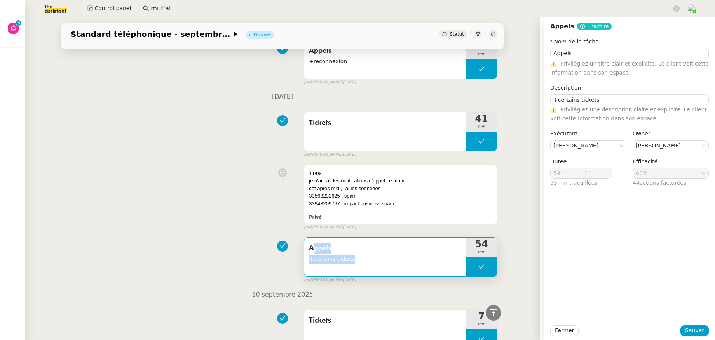
drag, startPoint x: 359, startPoint y: 238, endPoint x: 304, endPoint y: 225, distance: 57.2
click at [309, 242] on div "Appels +certains tickets" at bounding box center [385, 252] width 152 height 21
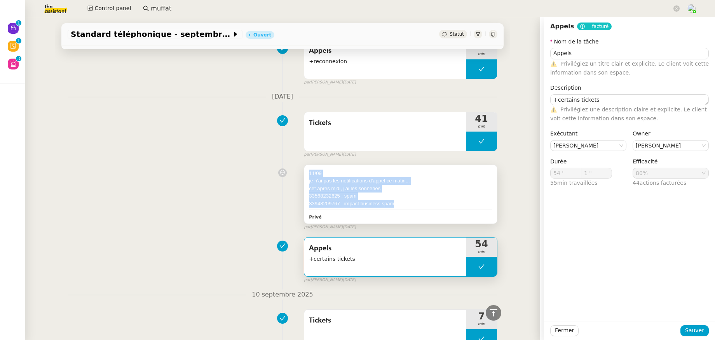
drag, startPoint x: 397, startPoint y: 182, endPoint x: 300, endPoint y: 153, distance: 101.3
click at [304, 165] on div "[DATE] n'ai pas les notifications d'appel ce matin... cet après midi, j'ai les …" at bounding box center [400, 194] width 193 height 59
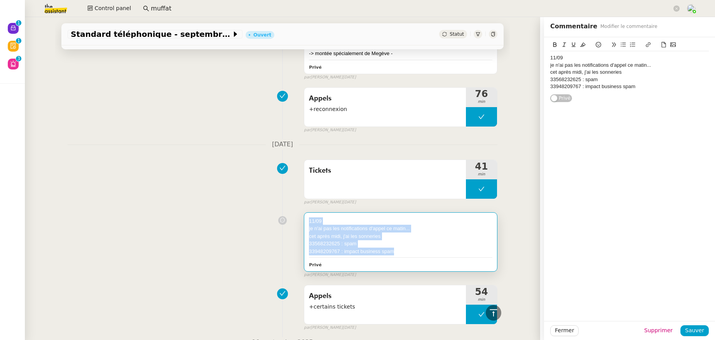
scroll to position [6733, 0]
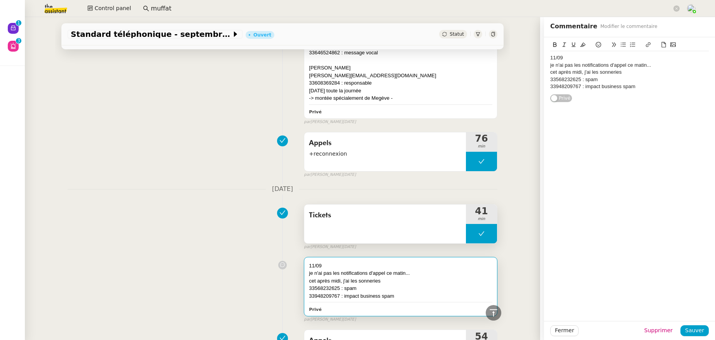
click at [355, 210] on div "Tickets" at bounding box center [385, 224] width 162 height 39
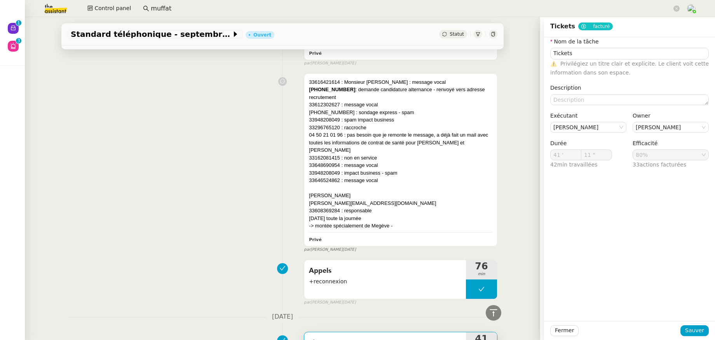
scroll to position [6592, 0]
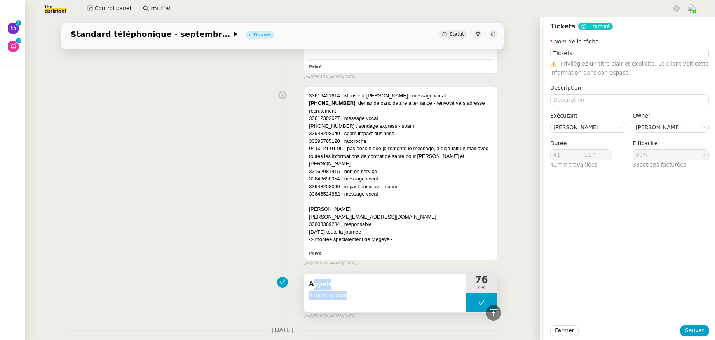
drag, startPoint x: 348, startPoint y: 276, endPoint x: 305, endPoint y: 262, distance: 44.8
click at [309, 278] on div "Appels +reconnexion" at bounding box center [385, 288] width 152 height 21
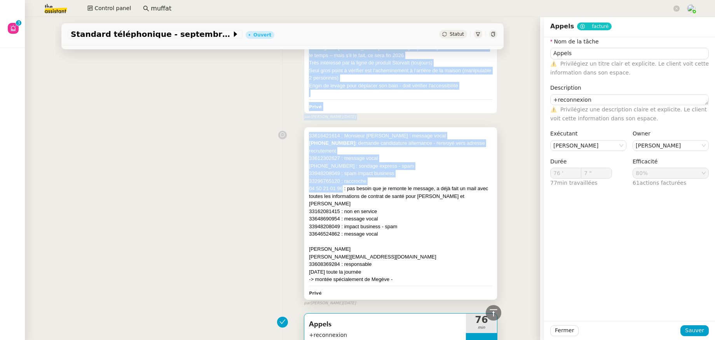
scroll to position [6556, 0]
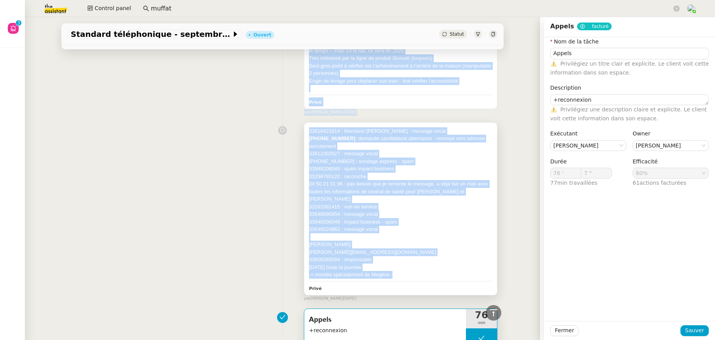
drag, startPoint x: 301, startPoint y: 117, endPoint x: 396, endPoint y: 252, distance: 165.1
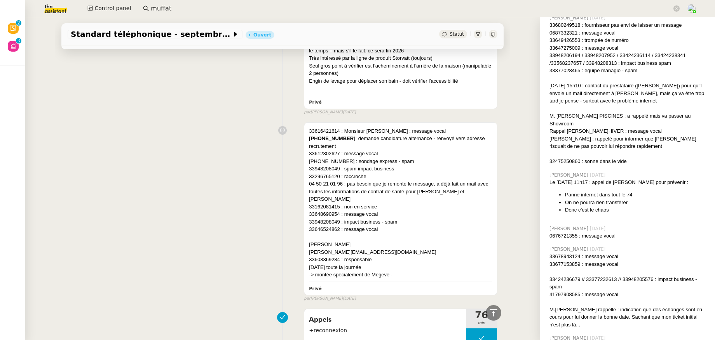
click at [230, 147] on div "33616421614 : Monsieur [PERSON_NAME] : message vocal [PHONE_NUMBER] : demande c…" at bounding box center [283, 210] width 430 height 183
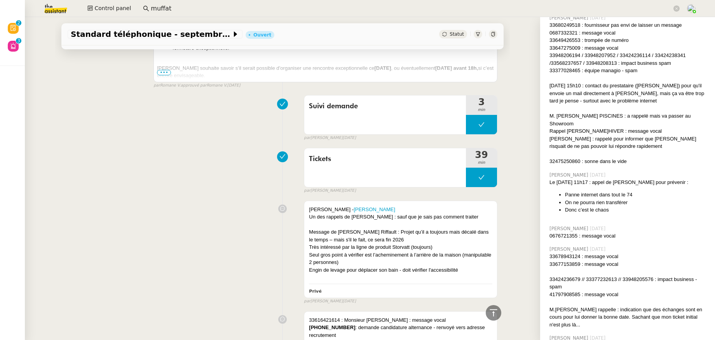
scroll to position [6353, 0]
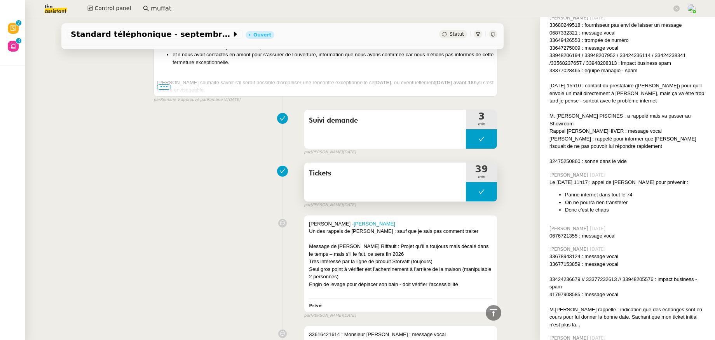
click at [335, 163] on div "Tickets" at bounding box center [385, 182] width 162 height 39
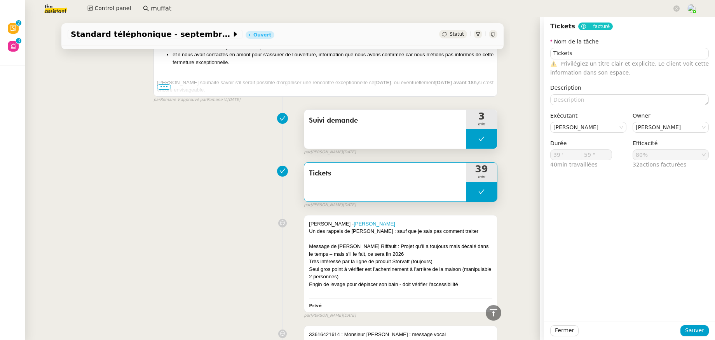
click at [332, 123] on div "Suivi demande" at bounding box center [385, 129] width 162 height 39
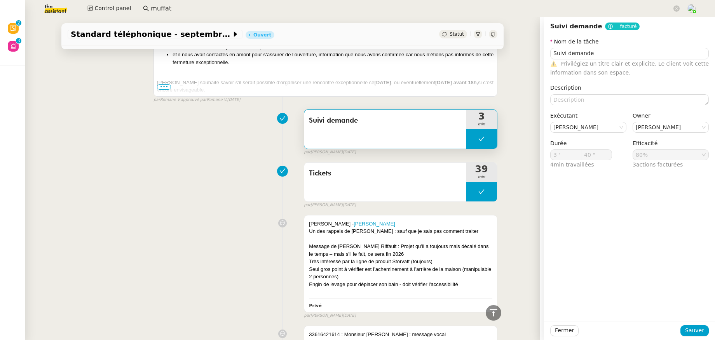
click at [220, 165] on div "Tickets 39 min false par [PERSON_NAME] [DATE]" at bounding box center [283, 184] width 430 height 50
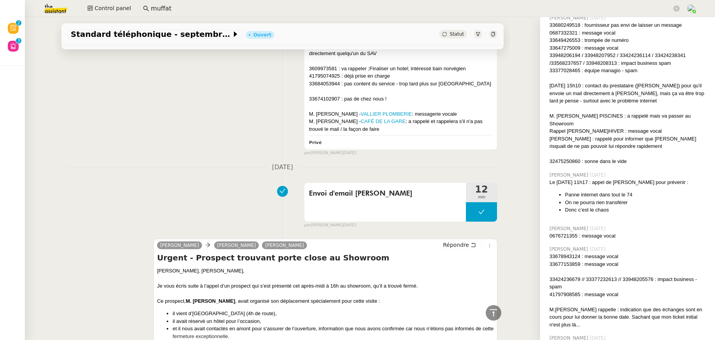
scroll to position [6077, 0]
click at [321, 184] on div "Envoi d'email [PERSON_NAME]" at bounding box center [385, 203] width 162 height 39
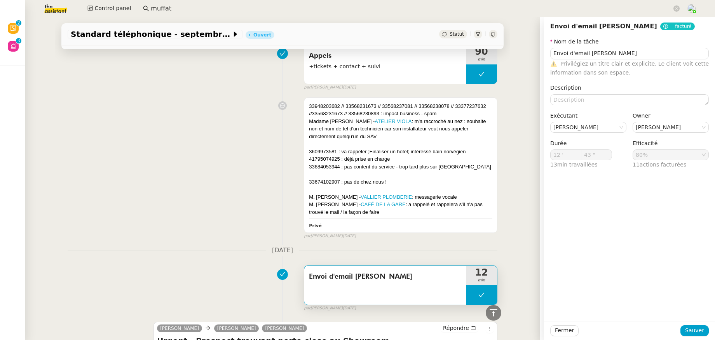
scroll to position [5872, 0]
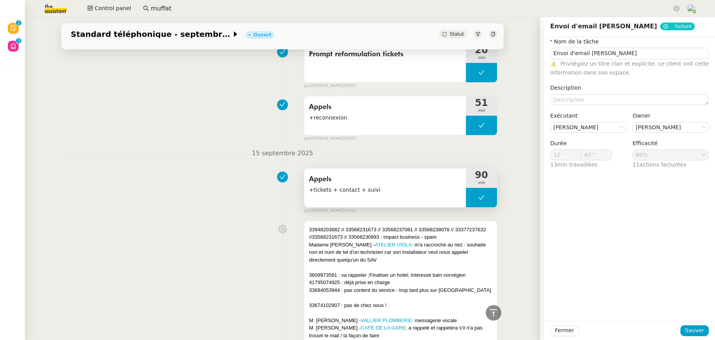
click at [322, 174] on div "Appels +tickets + contact + suivi" at bounding box center [385, 188] width 162 height 39
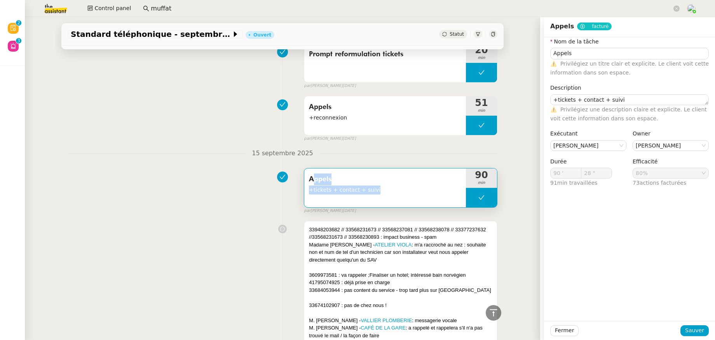
drag, startPoint x: 393, startPoint y: 170, endPoint x: 302, endPoint y: 157, distance: 91.5
click at [304, 169] on div "Appels +tickets + contact + suivi" at bounding box center [385, 188] width 162 height 39
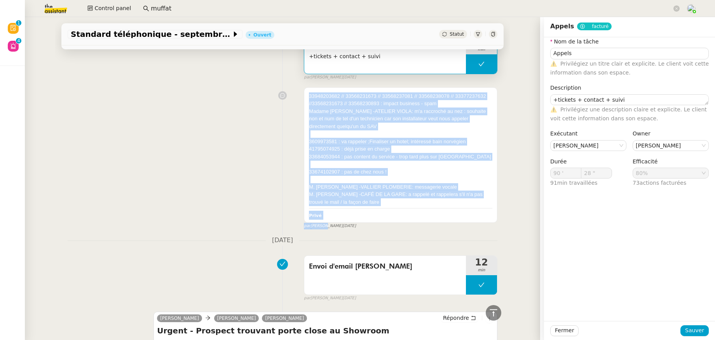
scroll to position [6010, 0]
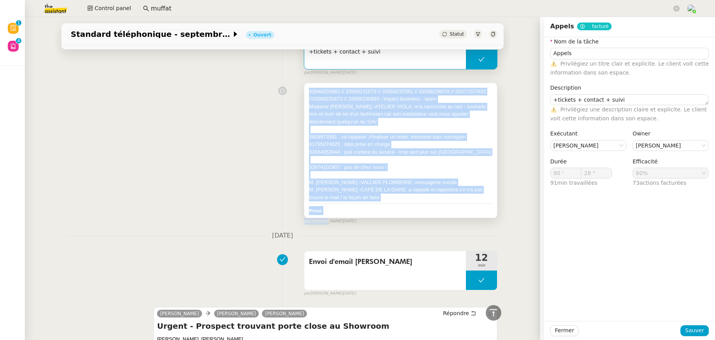
drag, startPoint x: 303, startPoint y: 152, endPoint x: 386, endPoint y: 173, distance: 85.0
click at [386, 173] on div "33948203682 // 33568231673 // 33568237081 // 33568238078 // 33377237632 // ﻿ 33…" at bounding box center [400, 145] width 183 height 114
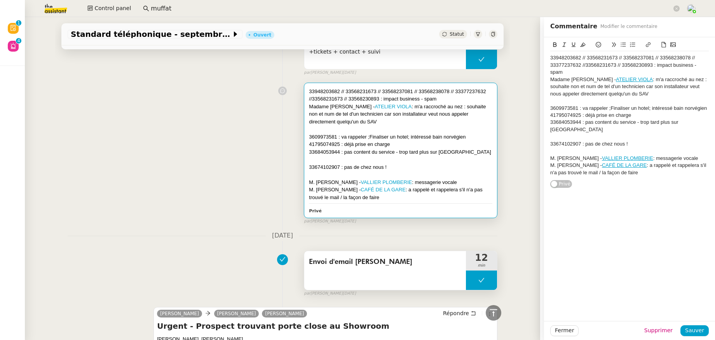
click at [381, 251] on div "Envoi d'email [PERSON_NAME]" at bounding box center [385, 270] width 162 height 39
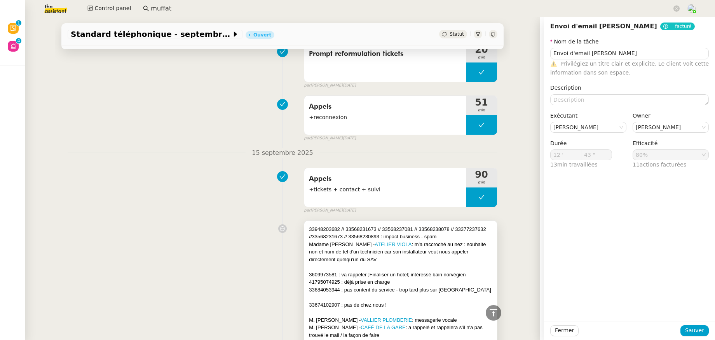
scroll to position [5868, 0]
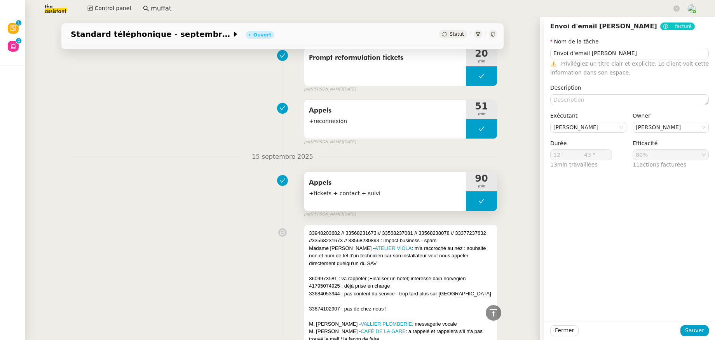
click at [383, 189] on span "+tickets + contact + suivi" at bounding box center [385, 193] width 152 height 9
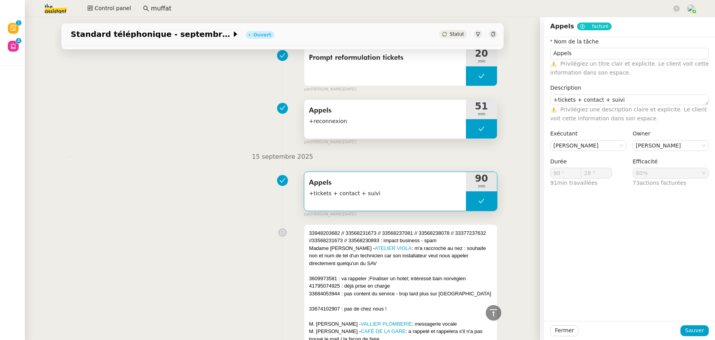
click at [371, 117] on span "+reconnexion" at bounding box center [385, 121] width 152 height 9
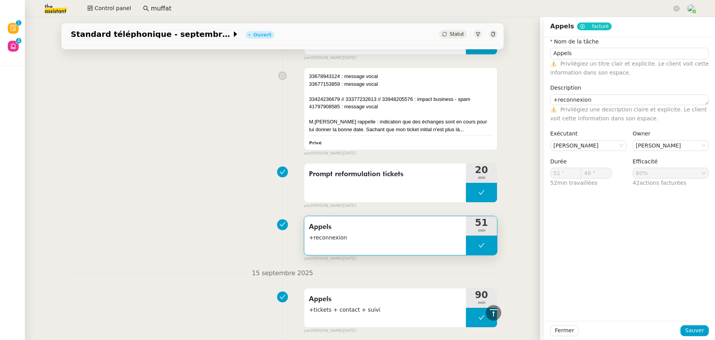
scroll to position [5710, 0]
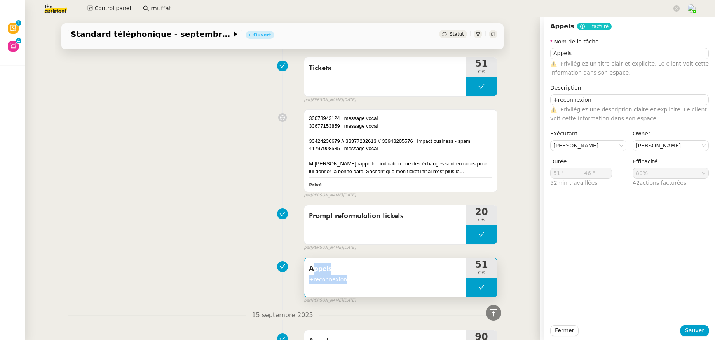
drag, startPoint x: 348, startPoint y: 259, endPoint x: 304, endPoint y: 247, distance: 45.5
click at [309, 263] on div "Appels +reconnexion" at bounding box center [385, 273] width 152 height 21
drag, startPoint x: 420, startPoint y: 196, endPoint x: 299, endPoint y: 191, distance: 120.9
click at [304, 205] on div "Prompt reformulation tickets" at bounding box center [385, 224] width 162 height 39
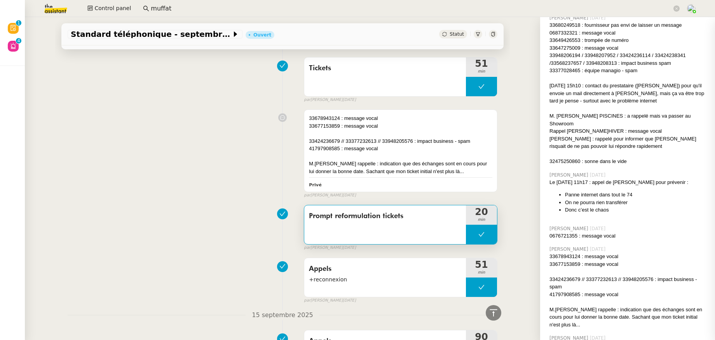
click at [304, 205] on div "Prompt reformulation tickets" at bounding box center [385, 224] width 162 height 39
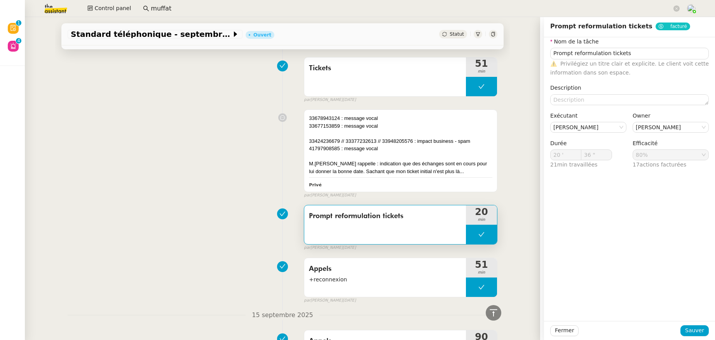
drag, startPoint x: 412, startPoint y: 193, endPoint x: 303, endPoint y: 193, distance: 109.1
click at [309, 211] on span "Prompt reformulation tickets" at bounding box center [385, 217] width 152 height 12
copy span "Prompt reformulation tickets"
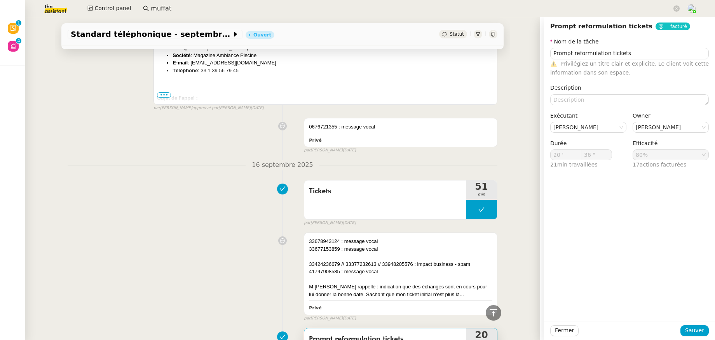
scroll to position [5586, 0]
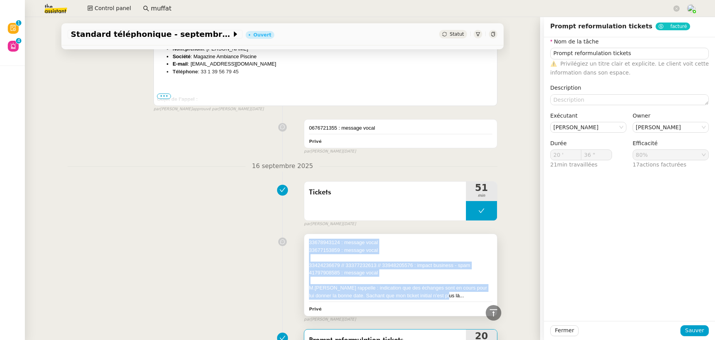
drag, startPoint x: 438, startPoint y: 275, endPoint x: 303, endPoint y: 220, distance: 145.3
click at [309, 239] on div "33678943124 : message vocal 33677153859 : message vocal 33424236679 // 33377232…" at bounding box center [400, 269] width 183 height 61
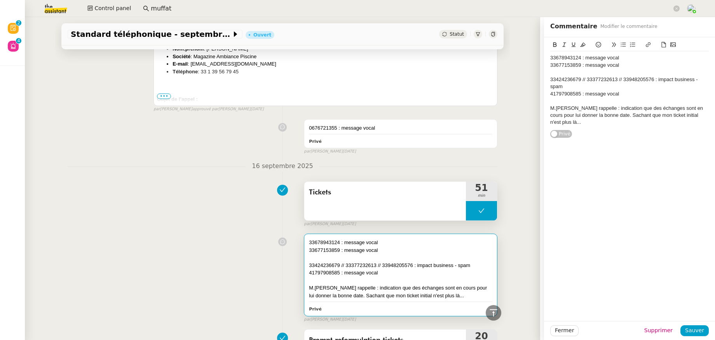
click at [349, 182] on div "Tickets" at bounding box center [385, 201] width 162 height 39
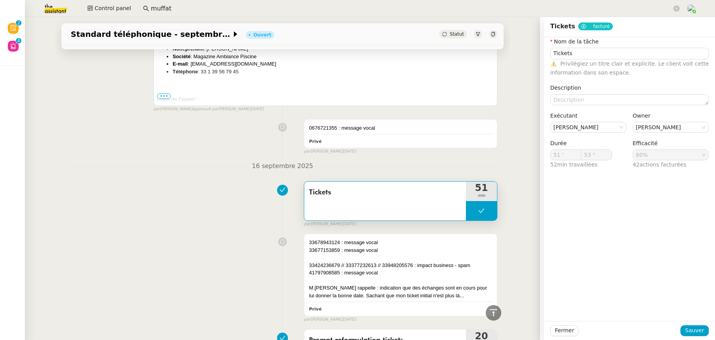
click at [320, 136] on div "Tâche Message Commentaire Veuillez patienter une erreur s'est produite 👌👌👌 mess…" at bounding box center [282, 65] width 454 height 11154
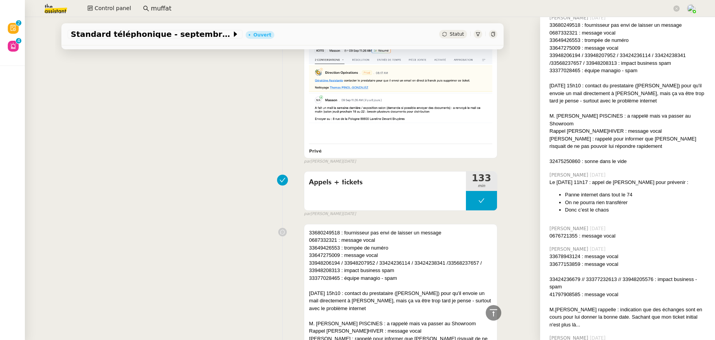
scroll to position [5085, 0]
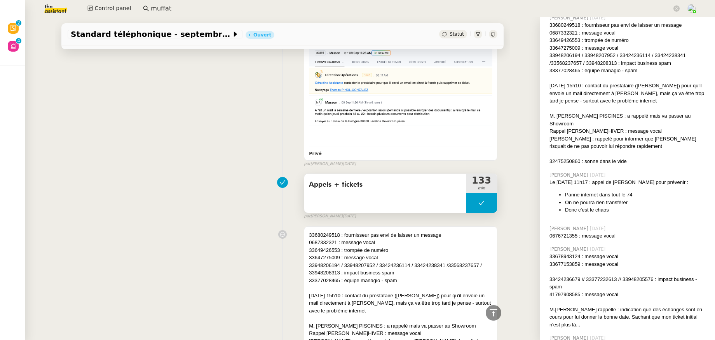
click at [367, 174] on div "Appels + tickets" at bounding box center [385, 193] width 162 height 39
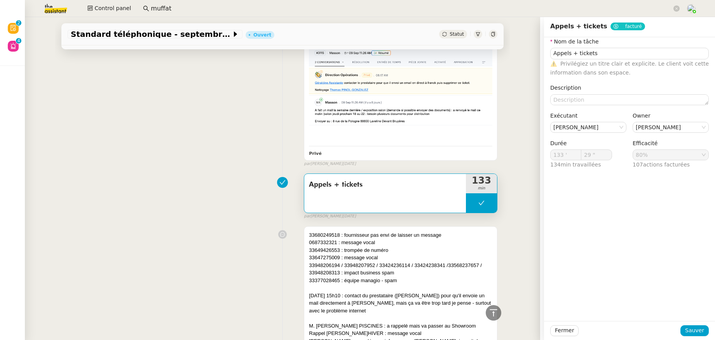
drag, startPoint x: 369, startPoint y: 157, endPoint x: 303, endPoint y: 156, distance: 66.0
click at [304, 174] on div "Appels + tickets" at bounding box center [385, 193] width 162 height 39
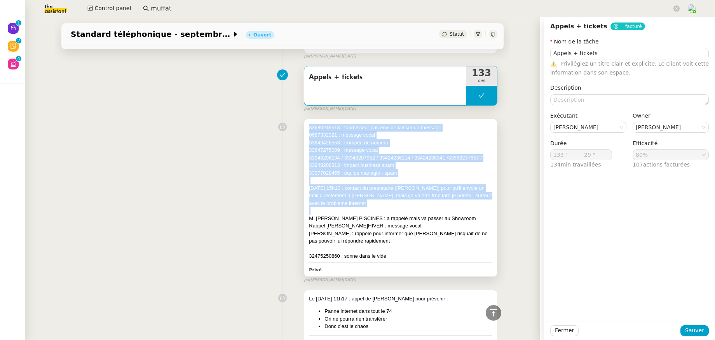
scroll to position [5240, 0]
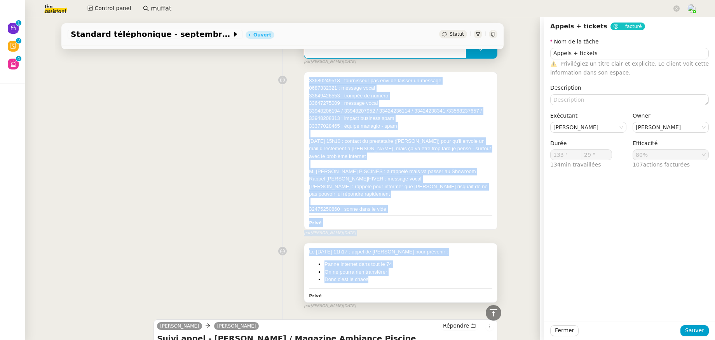
drag, startPoint x: 303, startPoint y: 153, endPoint x: 371, endPoint y: 255, distance: 123.5
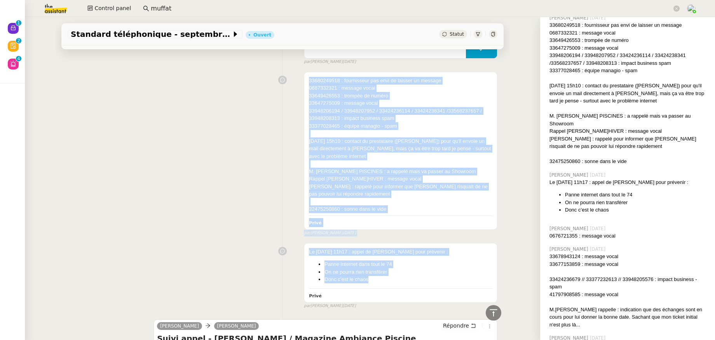
click at [235, 144] on div "33680249518 : fournisseur pas envi de laisser un message 0687332321 : message v…" at bounding box center [283, 152] width 430 height 168
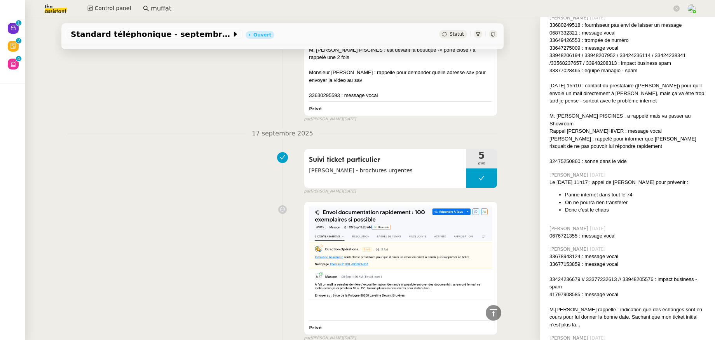
scroll to position [4911, 0]
click at [382, 155] on span "Suivi ticket particulier" at bounding box center [385, 161] width 152 height 12
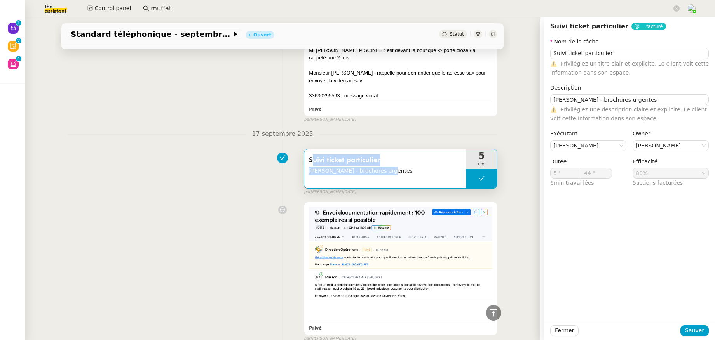
drag, startPoint x: 394, startPoint y: 143, endPoint x: 301, endPoint y: 132, distance: 93.4
click at [304, 150] on div "Suivi ticket particulier [PERSON_NAME] - brochures urgentes" at bounding box center [385, 169] width 162 height 39
copy div "Suivi ticket particulier [PERSON_NAME] - brochures urgentes"
click at [176, 160] on div "Suivi ticket particulier [PERSON_NAME] - brochures urgentes 5 min false par [PE…" at bounding box center [283, 171] width 430 height 50
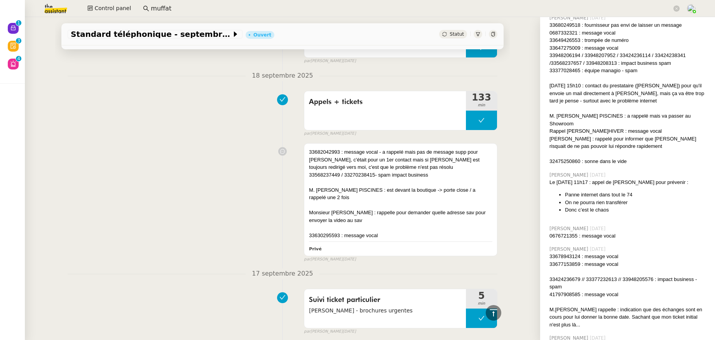
scroll to position [4757, 0]
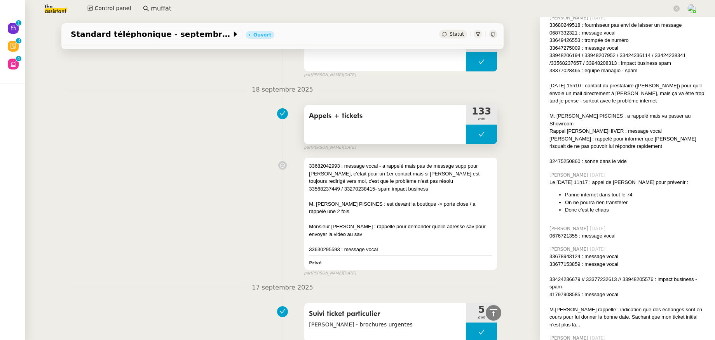
drag, startPoint x: 366, startPoint y: 86, endPoint x: 305, endPoint y: 87, distance: 61.8
click at [309, 110] on span "Appels + tickets" at bounding box center [385, 116] width 152 height 12
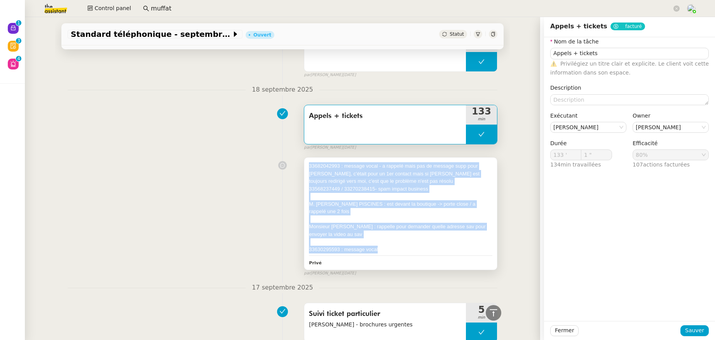
drag, startPoint x: 397, startPoint y: 221, endPoint x: 303, endPoint y: 138, distance: 125.5
click at [304, 158] on div "33682042993 : message vocal - a rappelé mais pas de message supp pour [PERSON_N…" at bounding box center [400, 214] width 193 height 112
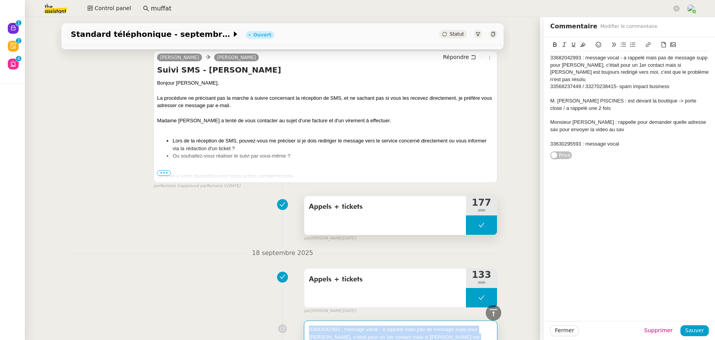
scroll to position [4580, 0]
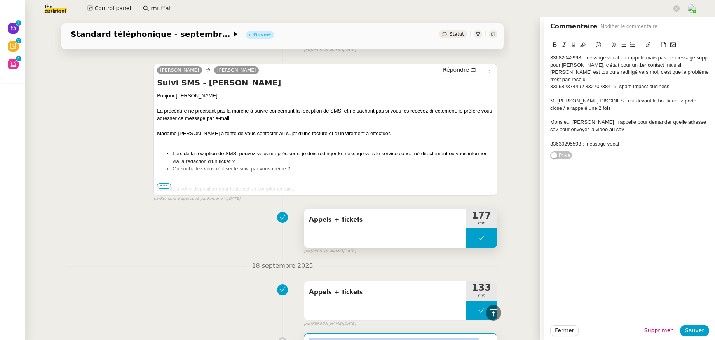
drag, startPoint x: 367, startPoint y: 191, endPoint x: 305, endPoint y: 191, distance: 62.1
click at [309, 214] on span "Appels + tickets" at bounding box center [385, 220] width 152 height 12
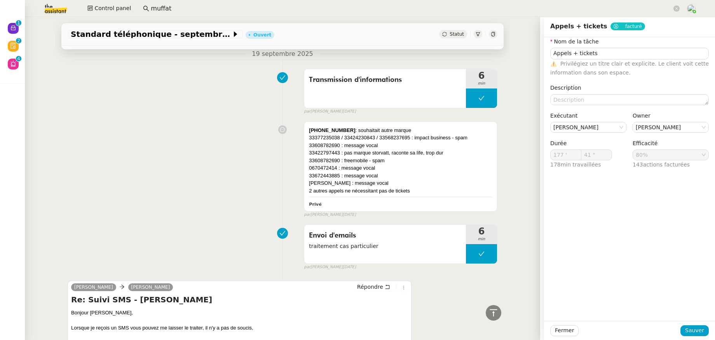
scroll to position [4104, 0]
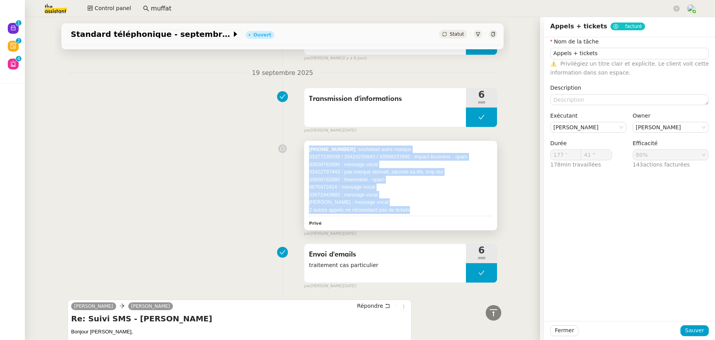
drag, startPoint x: 417, startPoint y: 182, endPoint x: 300, endPoint y: 120, distance: 132.2
click at [304, 141] on div "[PHONE_NUMBER] : souhaitait autre marque 33377235038 / 33424230843 / 3356823769…" at bounding box center [400, 185] width 193 height 89
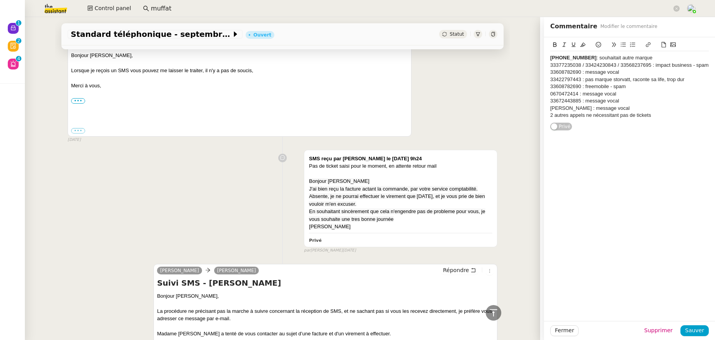
scroll to position [4522, 0]
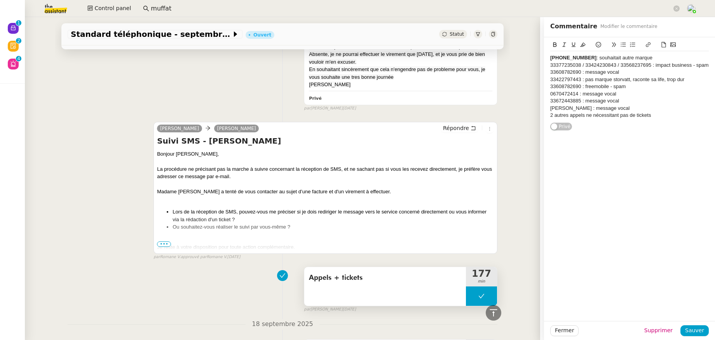
click at [341, 267] on div "Appels + tickets" at bounding box center [385, 286] width 162 height 39
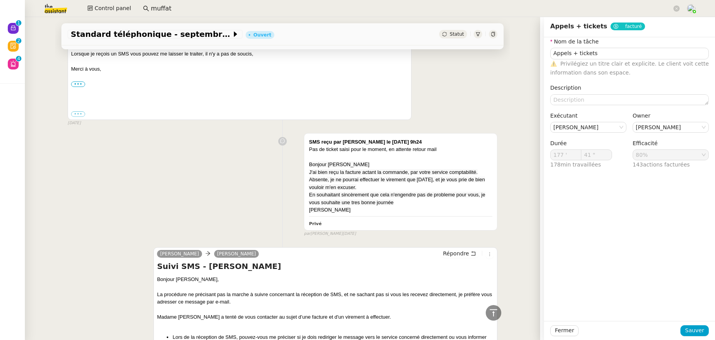
scroll to position [4385, 0]
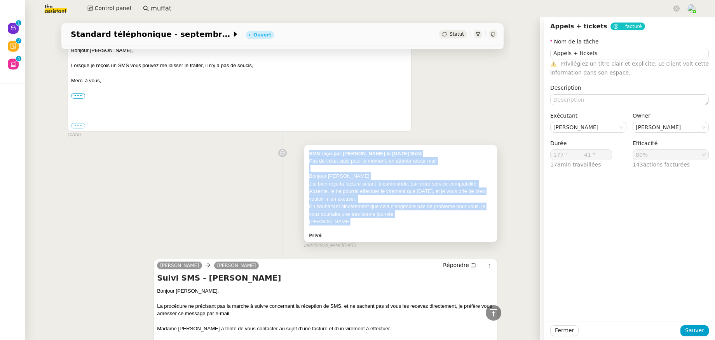
drag, startPoint x: 343, startPoint y: 191, endPoint x: 299, endPoint y: 125, distance: 78.7
click at [304, 145] on div "SMS reçu par [PERSON_NAME] le [DATE] 9h24 Pas de ticket saisi pour le moment, e…" at bounding box center [400, 193] width 193 height 97
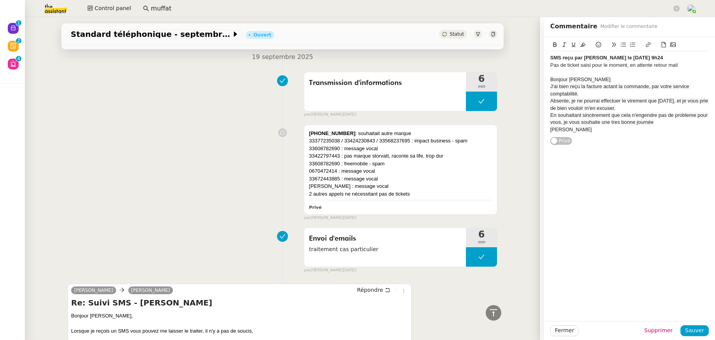
scroll to position [4116, 0]
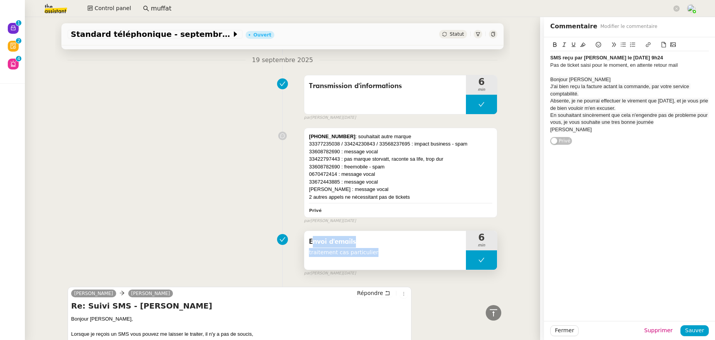
drag, startPoint x: 376, startPoint y: 224, endPoint x: 305, endPoint y: 215, distance: 71.4
click at [309, 236] on div "Envoi d'emails traitement cas particulier" at bounding box center [385, 246] width 152 height 21
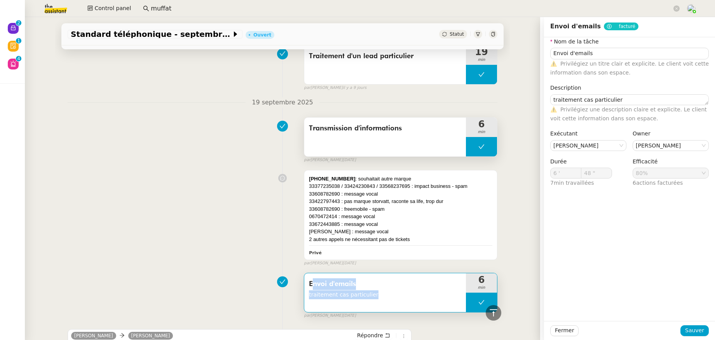
scroll to position [4081, 0]
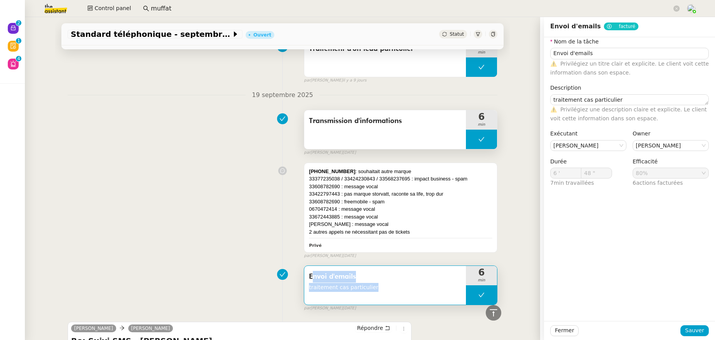
drag, startPoint x: 404, startPoint y: 92, endPoint x: 300, endPoint y: 89, distance: 103.8
click at [304, 110] on div "Transmission d'informations" at bounding box center [385, 129] width 162 height 39
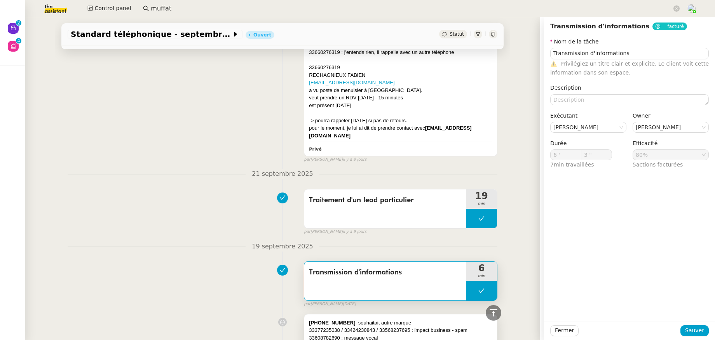
scroll to position [3919, 0]
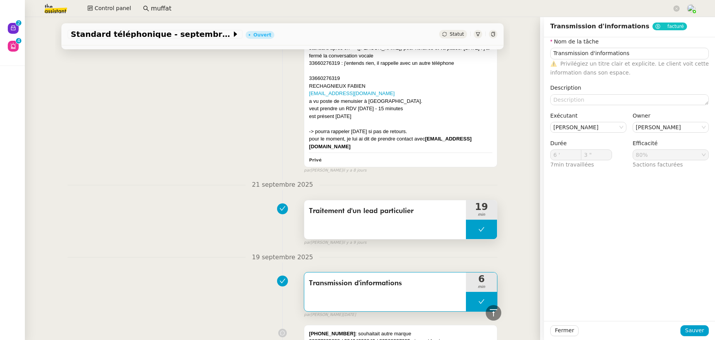
drag, startPoint x: 426, startPoint y: 181, endPoint x: 305, endPoint y: 183, distance: 121.2
click at [309, 205] on span "Traitement d'un lead particulier" at bounding box center [385, 211] width 152 height 12
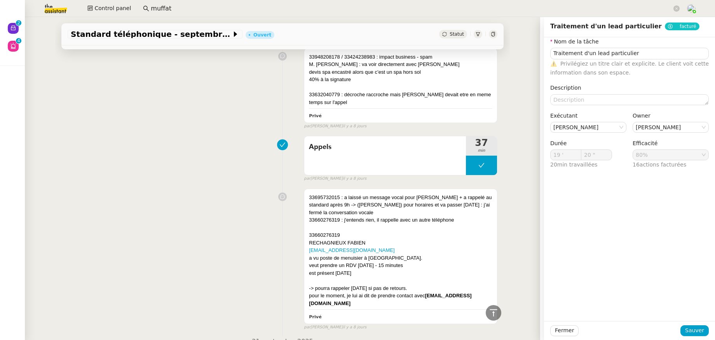
scroll to position [3757, 0]
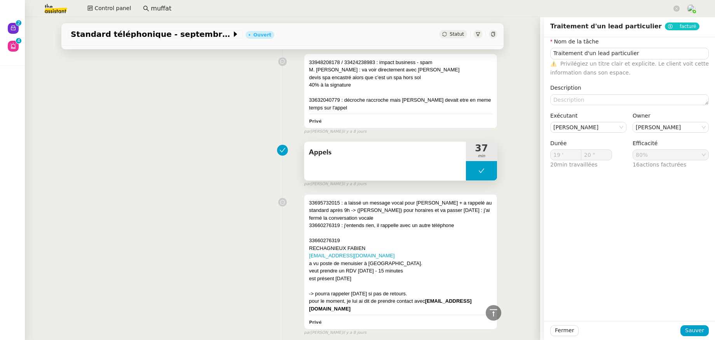
click at [338, 142] on div "Appels" at bounding box center [385, 161] width 162 height 39
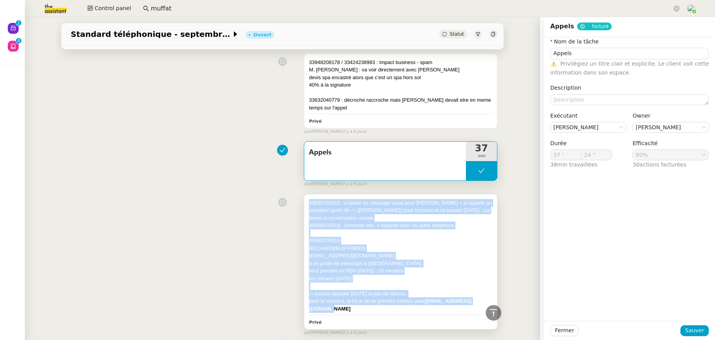
drag, startPoint x: 481, startPoint y: 280, endPoint x: 303, endPoint y: 184, distance: 202.6
click at [304, 195] on div "33695732015 : a laissé un message vocal pour [PERSON_NAME] + a rappelé au stand…" at bounding box center [400, 262] width 193 height 135
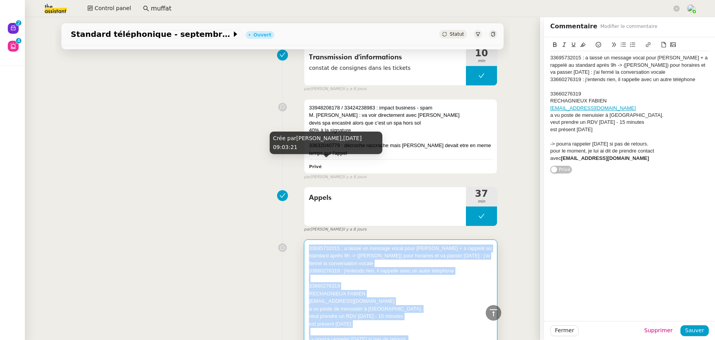
scroll to position [3695, 0]
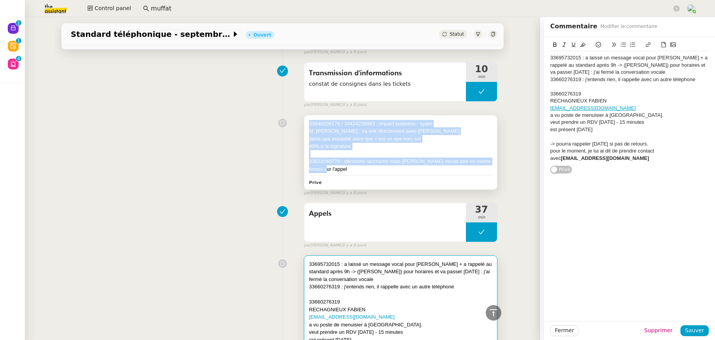
drag, startPoint x: 327, startPoint y: 148, endPoint x: 302, endPoint y: 106, distance: 49.6
click at [304, 115] on div "33948208178 / 33424238983 : impact business - spam M. [PERSON_NAME] : va voir d…" at bounding box center [400, 152] width 193 height 74
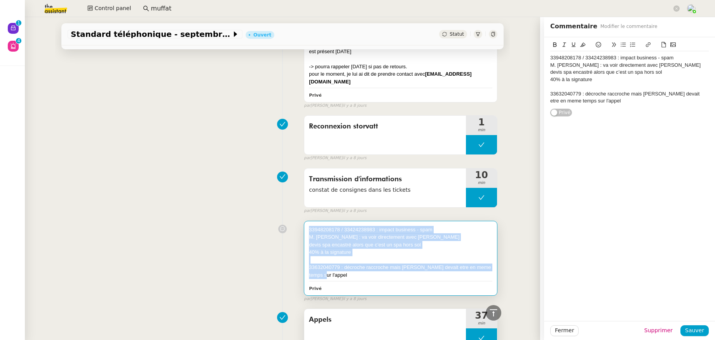
scroll to position [3580, 0]
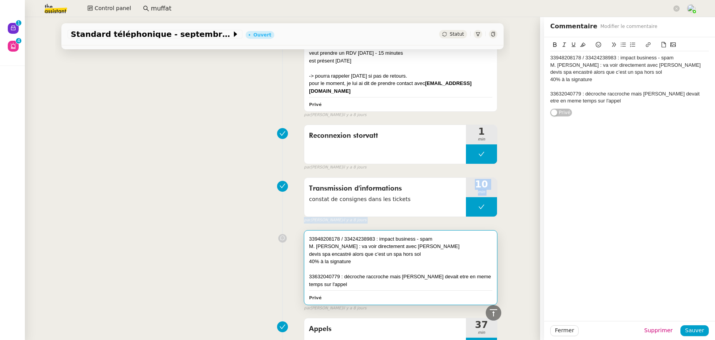
drag, startPoint x: 408, startPoint y: 179, endPoint x: 296, endPoint y: 160, distance: 114.1
click at [296, 174] on div "Transmission d'informations constat de consignes dans les tickets 10 min false …" at bounding box center [283, 199] width 430 height 50
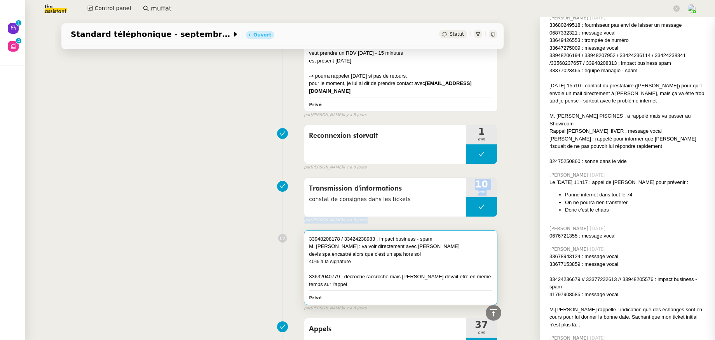
click at [296, 181] on div at bounding box center [282, 186] width 43 height 11
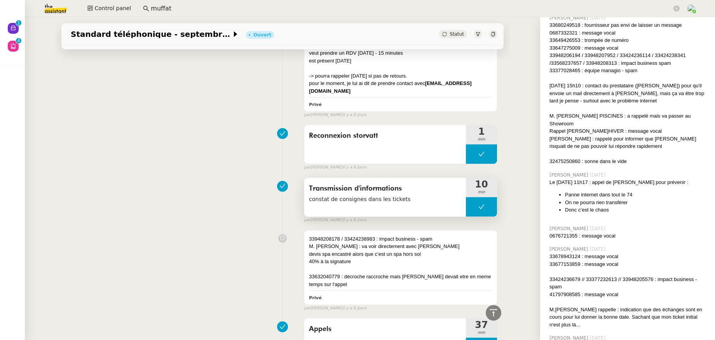
click at [390, 195] on span "constat de consignes dans les tickets" at bounding box center [385, 199] width 152 height 9
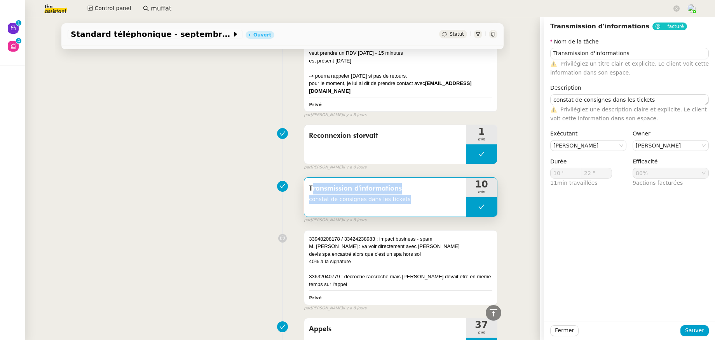
drag, startPoint x: 387, startPoint y: 175, endPoint x: 302, endPoint y: 165, distance: 85.6
click at [304, 178] on div "Transmission d'informations constat de consignes dans les tickets" at bounding box center [385, 197] width 162 height 39
copy div "Transmission d'informations constat de consignes dans les tickets"
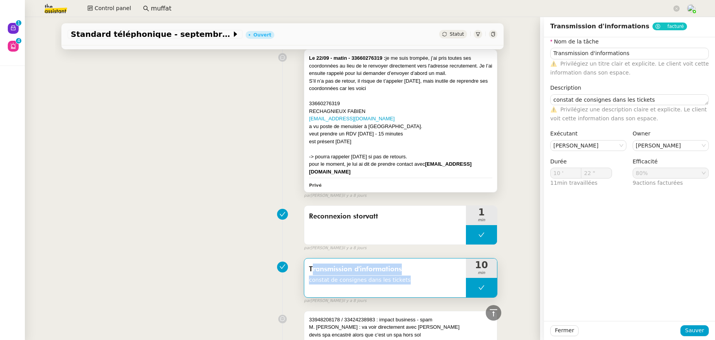
scroll to position [3499, 0]
drag, startPoint x: 384, startPoint y: 197, endPoint x: 299, endPoint y: 198, distance: 84.3
click at [304, 206] on div "Reconnexion storvatt" at bounding box center [385, 225] width 162 height 39
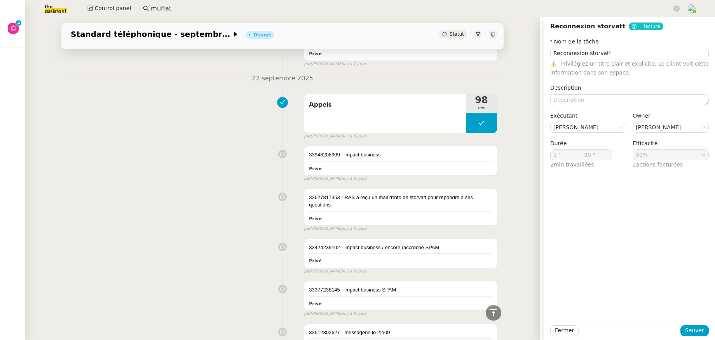
scroll to position [3177, 0]
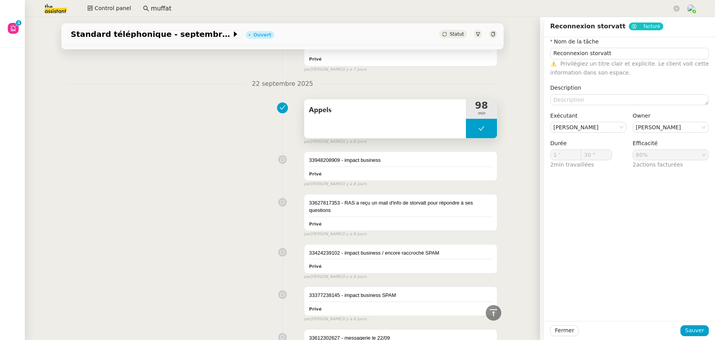
click at [363, 106] on div "Appels" at bounding box center [385, 118] width 162 height 39
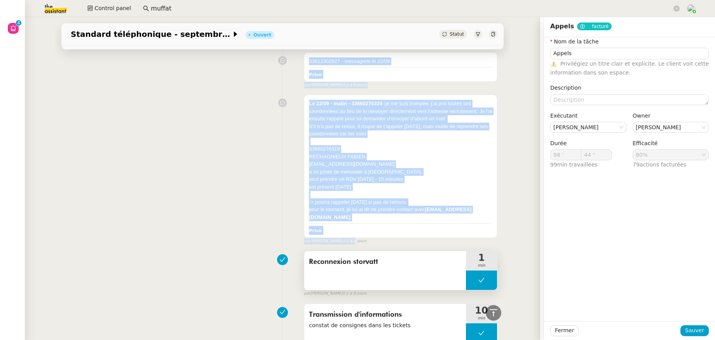
scroll to position [3465, 0]
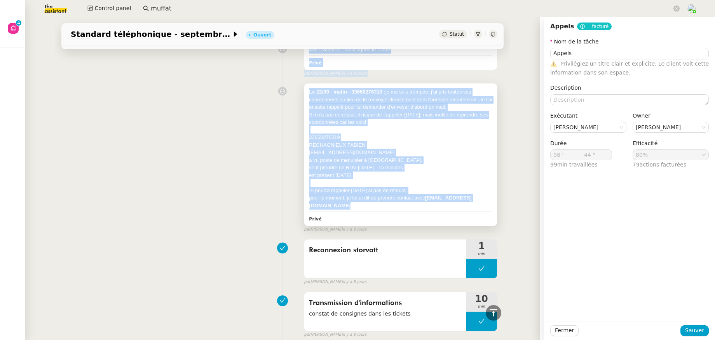
drag, startPoint x: 302, startPoint y: 146, endPoint x: 484, endPoint y: 190, distance: 187.3
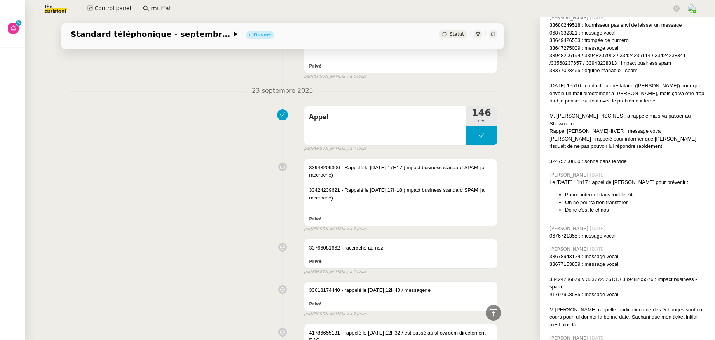
scroll to position [2736, 0]
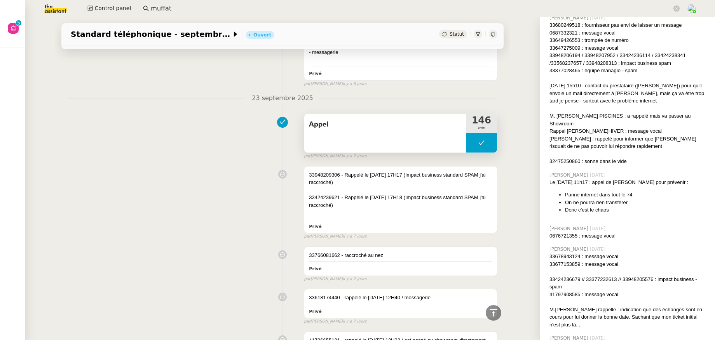
click at [326, 119] on span "Appel" at bounding box center [385, 125] width 152 height 12
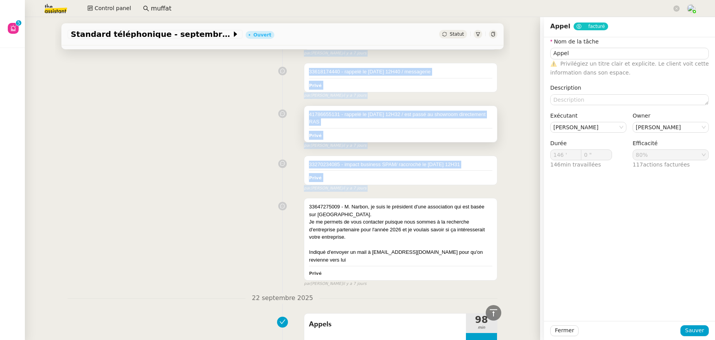
scroll to position [2972, 0]
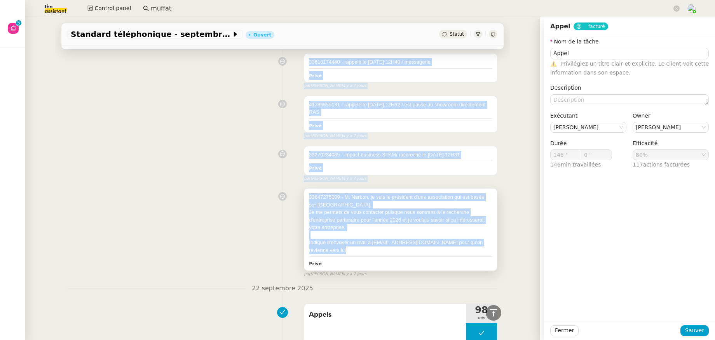
drag, startPoint x: 303, startPoint y: 169, endPoint x: 468, endPoint y: 242, distance: 180.5
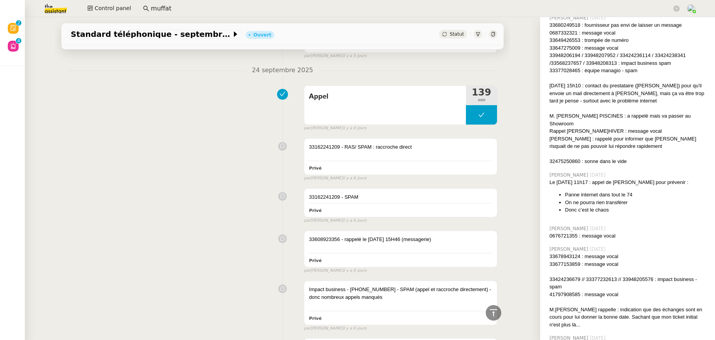
scroll to position [2325, 0]
click at [350, 101] on div "Appel" at bounding box center [385, 106] width 162 height 39
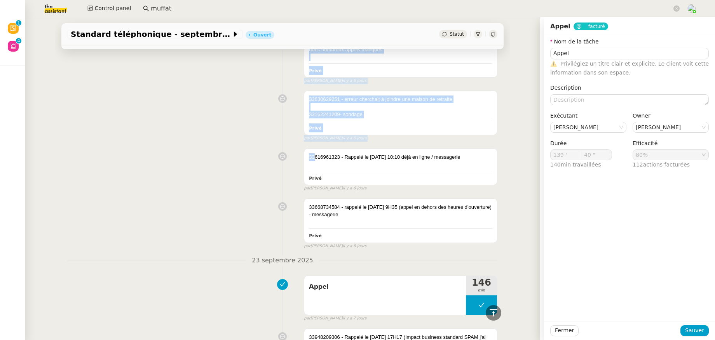
scroll to position [2575, 0]
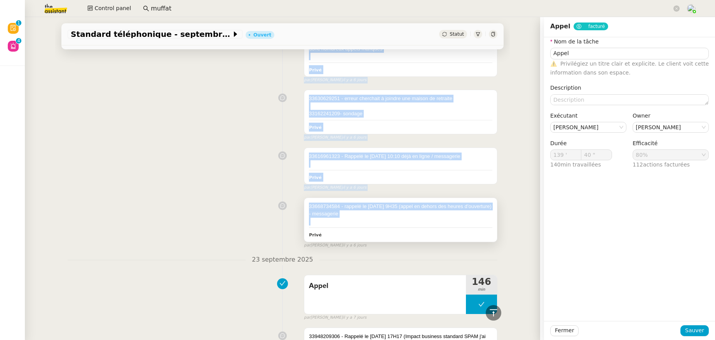
drag, startPoint x: 303, startPoint y: 139, endPoint x: 362, endPoint y: 216, distance: 97.5
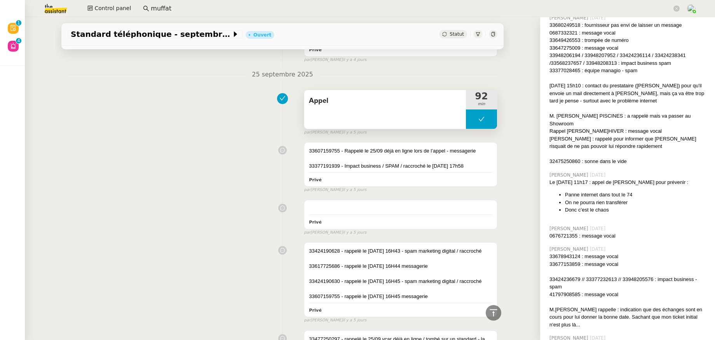
scroll to position [1878, 0]
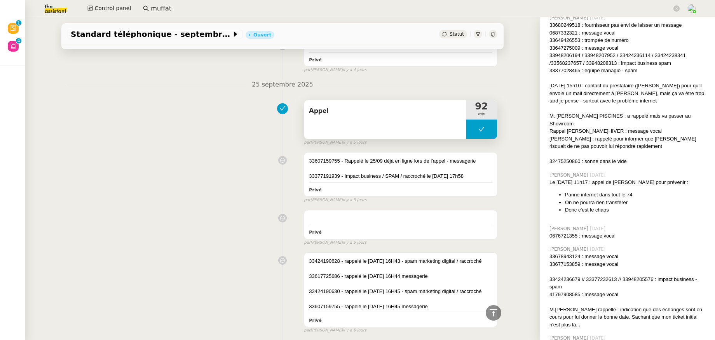
click at [348, 114] on div "Appel" at bounding box center [385, 119] width 162 height 39
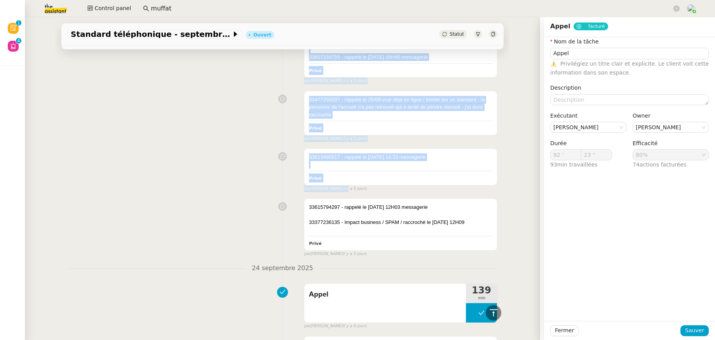
scroll to position [2134, 0]
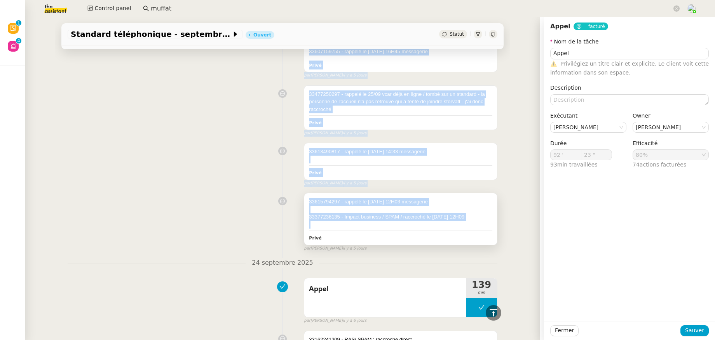
drag, startPoint x: 301, startPoint y: 156, endPoint x: 463, endPoint y: 215, distance: 172.8
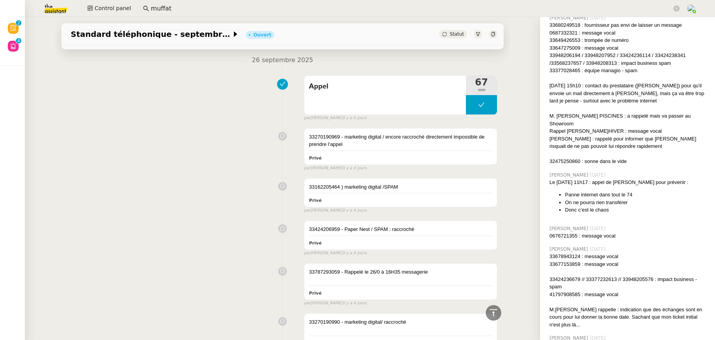
scroll to position [1420, 0]
click at [322, 100] on div "Appel" at bounding box center [385, 96] width 162 height 39
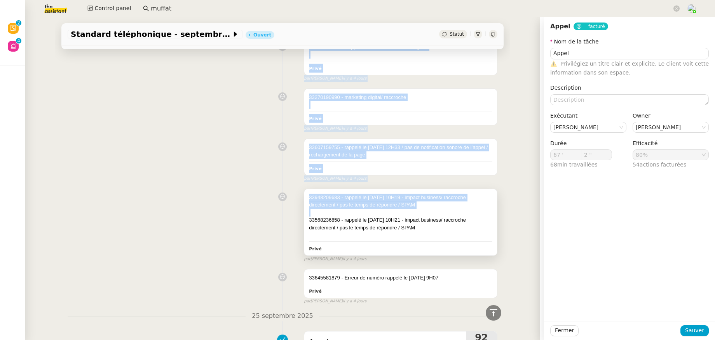
scroll to position [1647, 0]
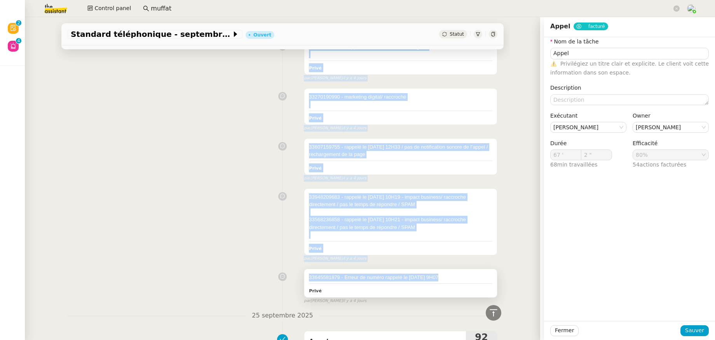
drag, startPoint x: 301, startPoint y: 132, endPoint x: 447, endPoint y: 277, distance: 205.4
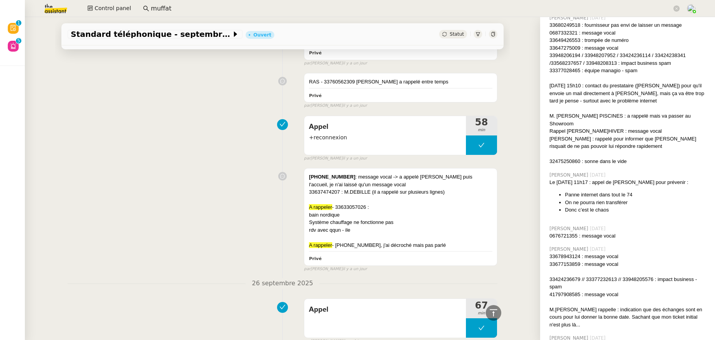
scroll to position [1197, 0]
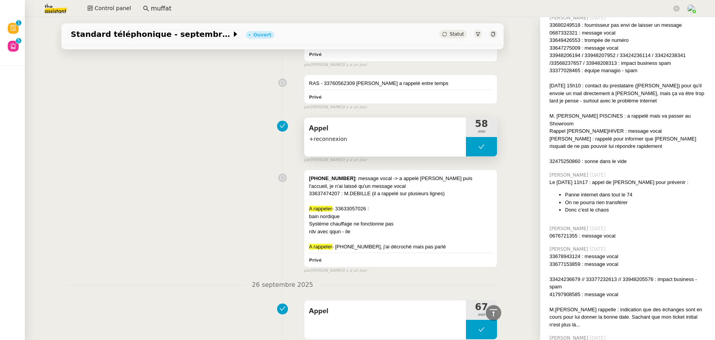
click at [341, 136] on span "+reconnexion" at bounding box center [385, 139] width 152 height 9
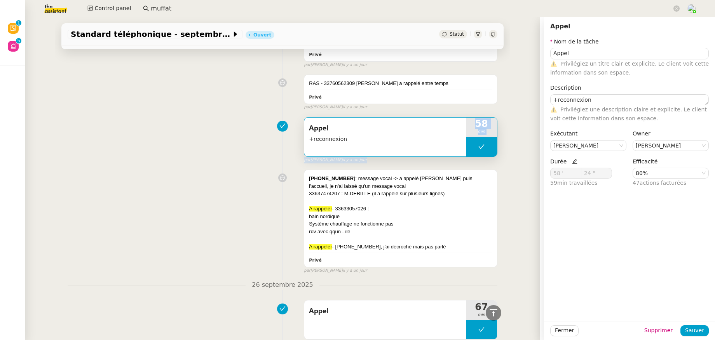
drag, startPoint x: 359, startPoint y: 133, endPoint x: 298, endPoint y: 121, distance: 62.1
click at [298, 121] on div "Appel +reconnexion 58 min false par [PERSON_NAME] [DATE]" at bounding box center [283, 139] width 430 height 50
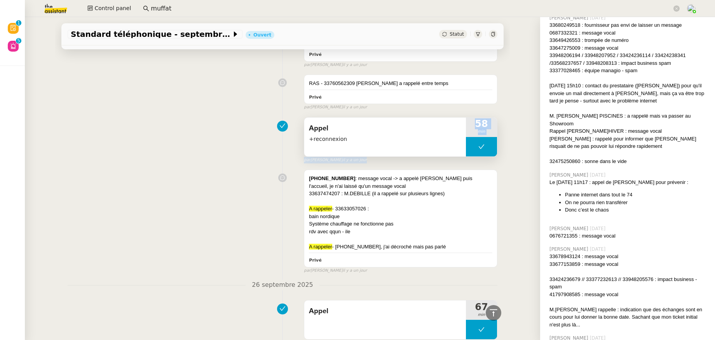
click at [359, 135] on span "+reconnexion" at bounding box center [385, 139] width 152 height 9
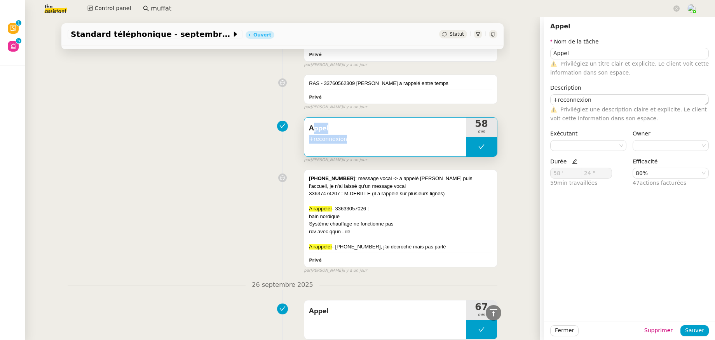
drag, startPoint x: 314, startPoint y: 124, endPoint x: 301, endPoint y: 118, distance: 14.6
click at [304, 118] on div "Appel +reconnexion" at bounding box center [385, 137] width 162 height 39
copy div "Appel +reconnexion"
drag, startPoint x: 449, startPoint y: 241, endPoint x: 304, endPoint y: 171, distance: 161.4
click at [309, 175] on div "[PHONE_NUMBER] : message vocal -> a appelé [PERSON_NAME] puis l'accueil, je n'a…" at bounding box center [400, 213] width 183 height 76
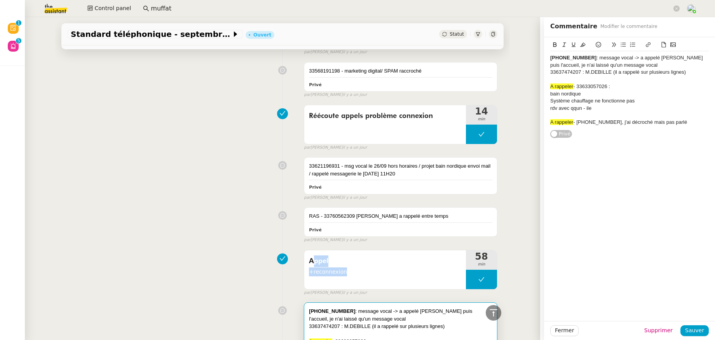
scroll to position [1051, 0]
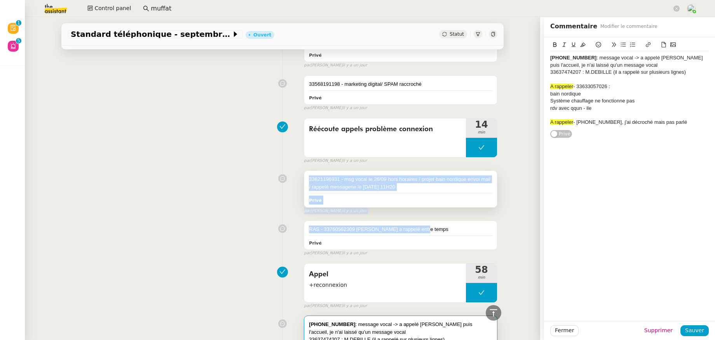
drag, startPoint x: 433, startPoint y: 224, endPoint x: 301, endPoint y: 170, distance: 142.8
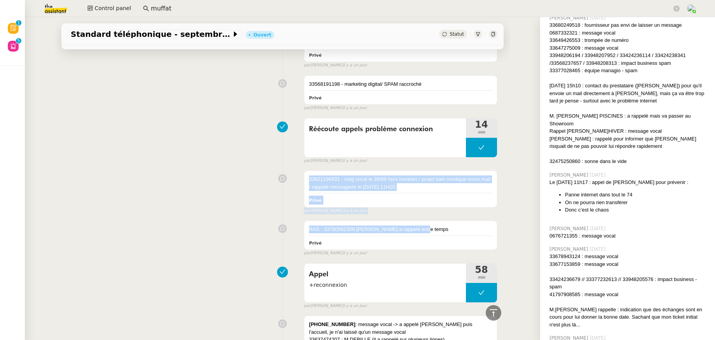
drag, startPoint x: 443, startPoint y: 124, endPoint x: 298, endPoint y: 122, distance: 145.3
click at [298, 122] on div "Réécoute appels problème connexion 14 min false par [PERSON_NAME] [DATE]" at bounding box center [283, 140] width 430 height 50
click at [438, 124] on span "Réécoute appels problème connexion" at bounding box center [385, 130] width 152 height 12
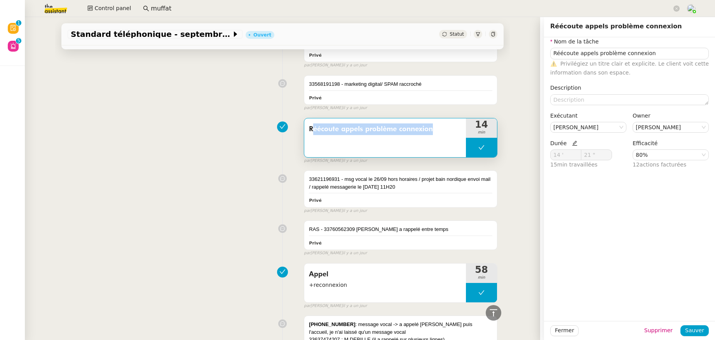
drag, startPoint x: 438, startPoint y: 122, endPoint x: 313, endPoint y: 120, distance: 125.1
click at [313, 124] on span "Réécoute appels problème connexion" at bounding box center [385, 130] width 152 height 12
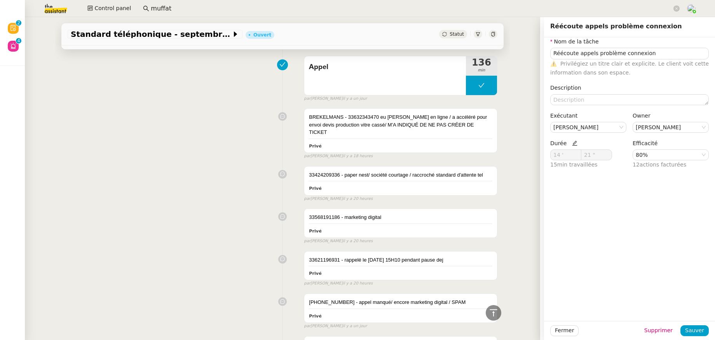
scroll to position [682, 0]
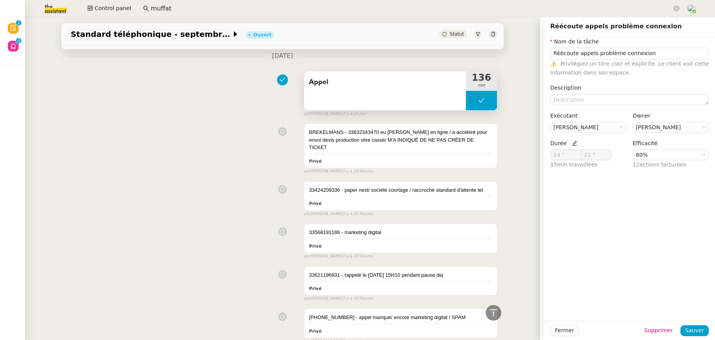
click at [378, 94] on div "Appel" at bounding box center [385, 90] width 162 height 39
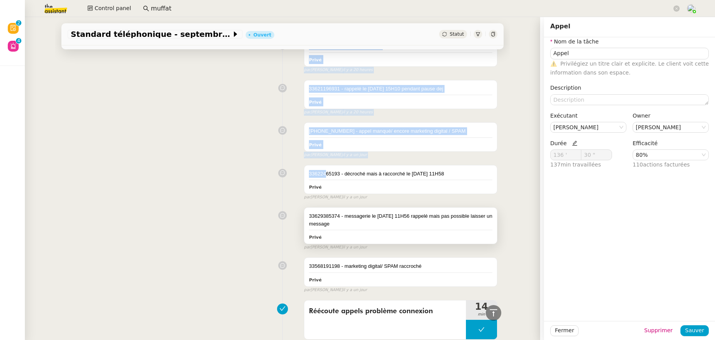
scroll to position [870, 0]
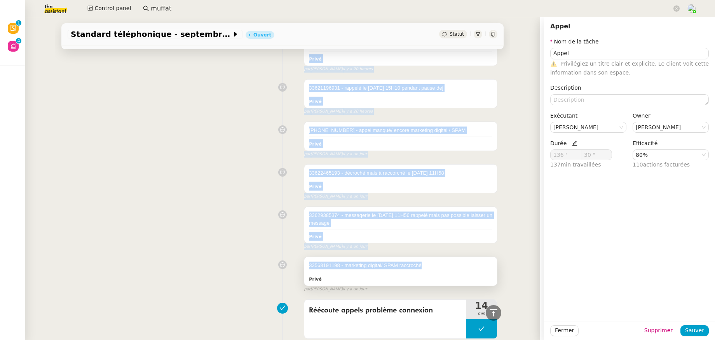
drag, startPoint x: 302, startPoint y: 134, endPoint x: 437, endPoint y: 261, distance: 185.8
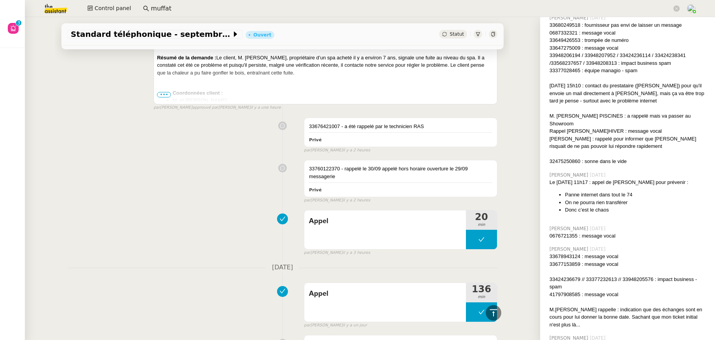
scroll to position [461, 0]
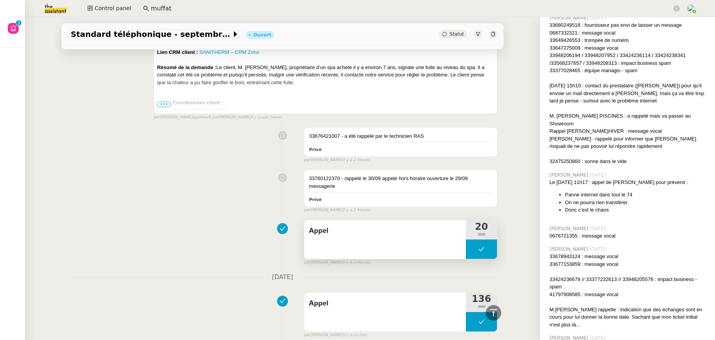
click at [343, 231] on span "Appel" at bounding box center [385, 231] width 152 height 12
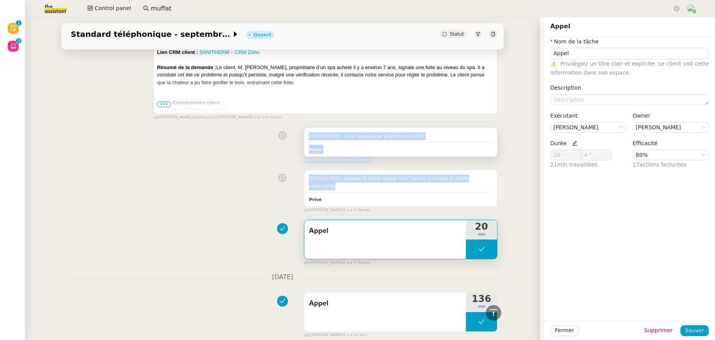
drag, startPoint x: 340, startPoint y: 190, endPoint x: 300, endPoint y: 137, distance: 66.0
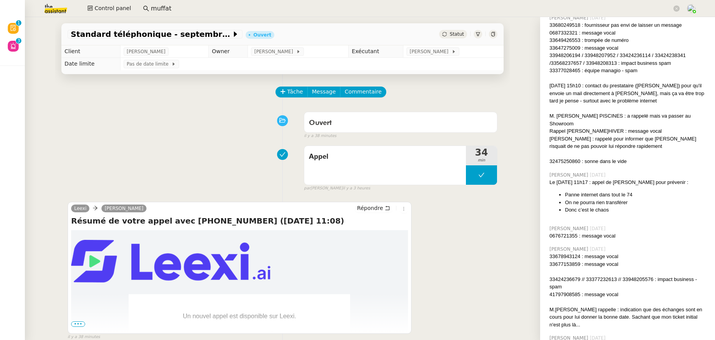
click at [390, 160] on span "Appel" at bounding box center [385, 157] width 152 height 12
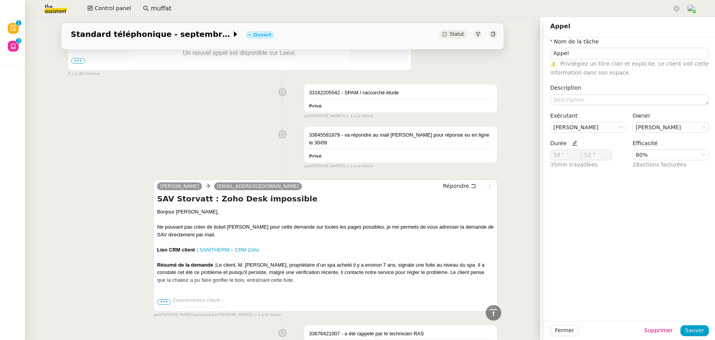
scroll to position [270, 0]
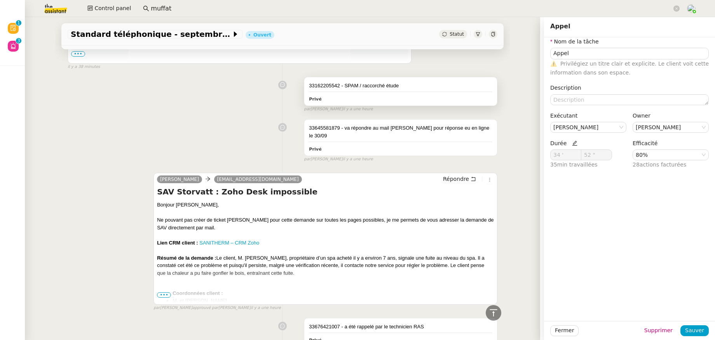
drag, startPoint x: 329, startPoint y: 136, endPoint x: 303, endPoint y: 83, distance: 58.7
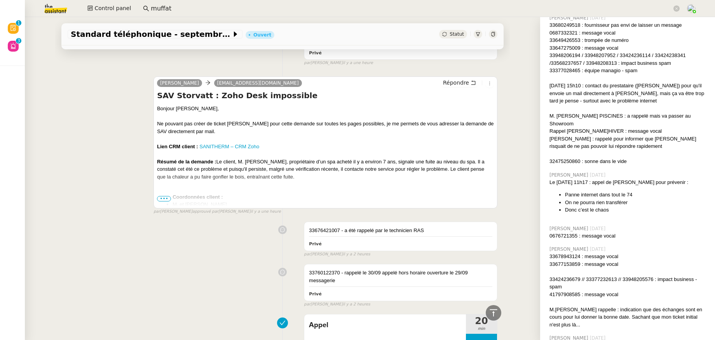
scroll to position [416, 0]
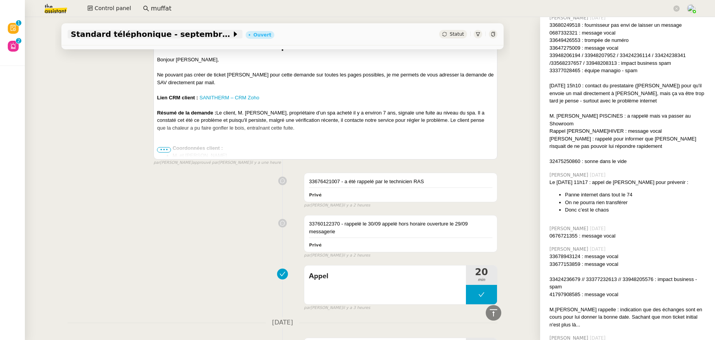
click at [182, 36] on span "Standard téléphonique - septembre 2025" at bounding box center [151, 34] width 161 height 8
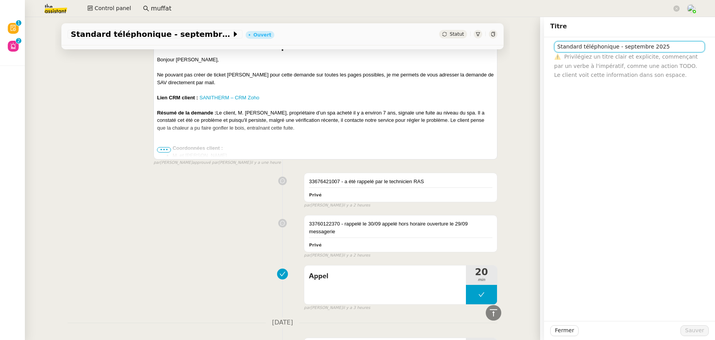
click at [590, 50] on input "Standard téléphonique - septembre 2025" at bounding box center [629, 46] width 151 height 11
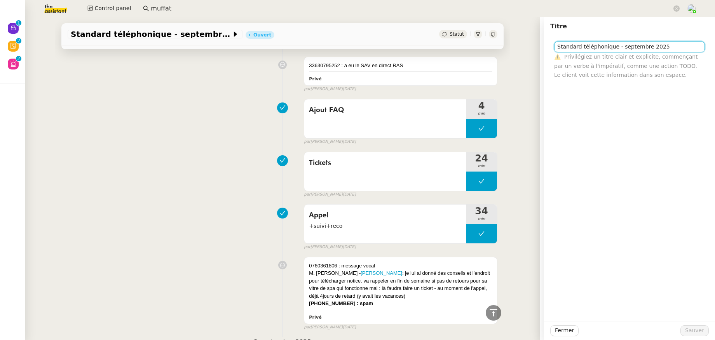
scroll to position [10889, 0]
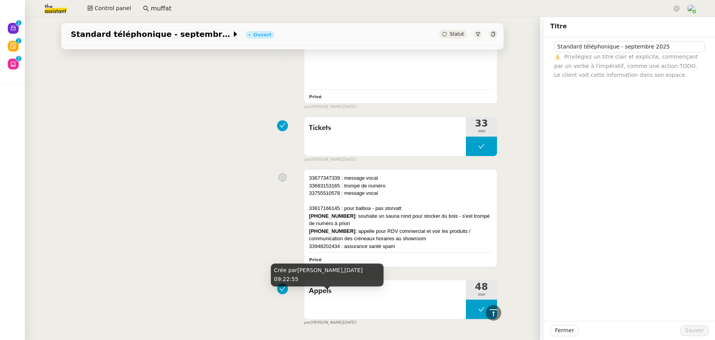
click at [347, 320] on span "[DATE]" at bounding box center [349, 323] width 13 height 7
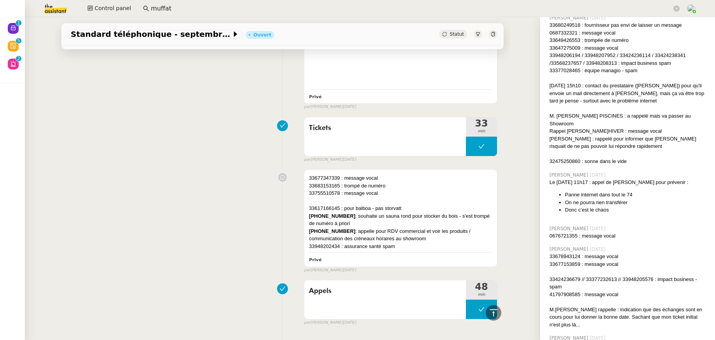
scroll to position [10640, 0]
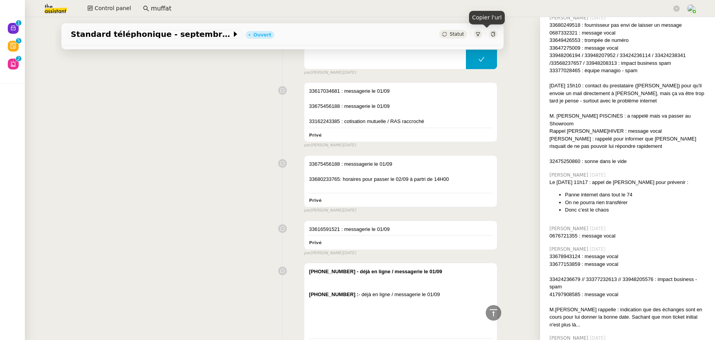
click at [491, 35] on icon at bounding box center [492, 34] width 3 height 5
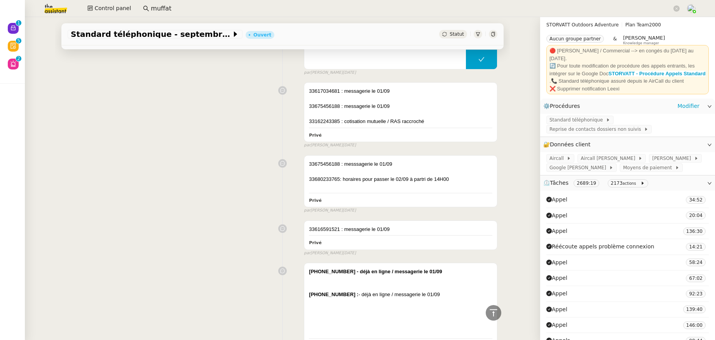
scroll to position [0, 0]
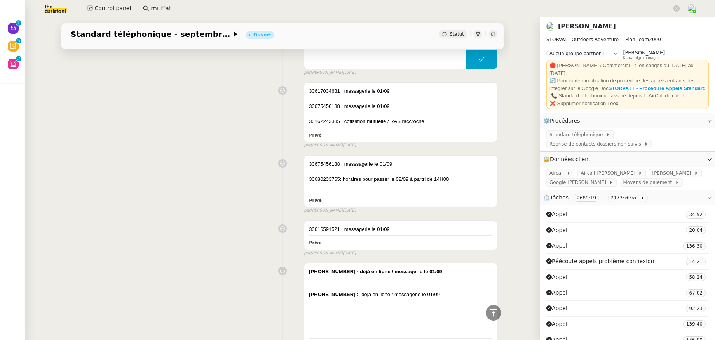
click at [579, 23] on link "[PERSON_NAME]" at bounding box center [587, 26] width 58 height 7
